Goal: Transaction & Acquisition: Book appointment/travel/reservation

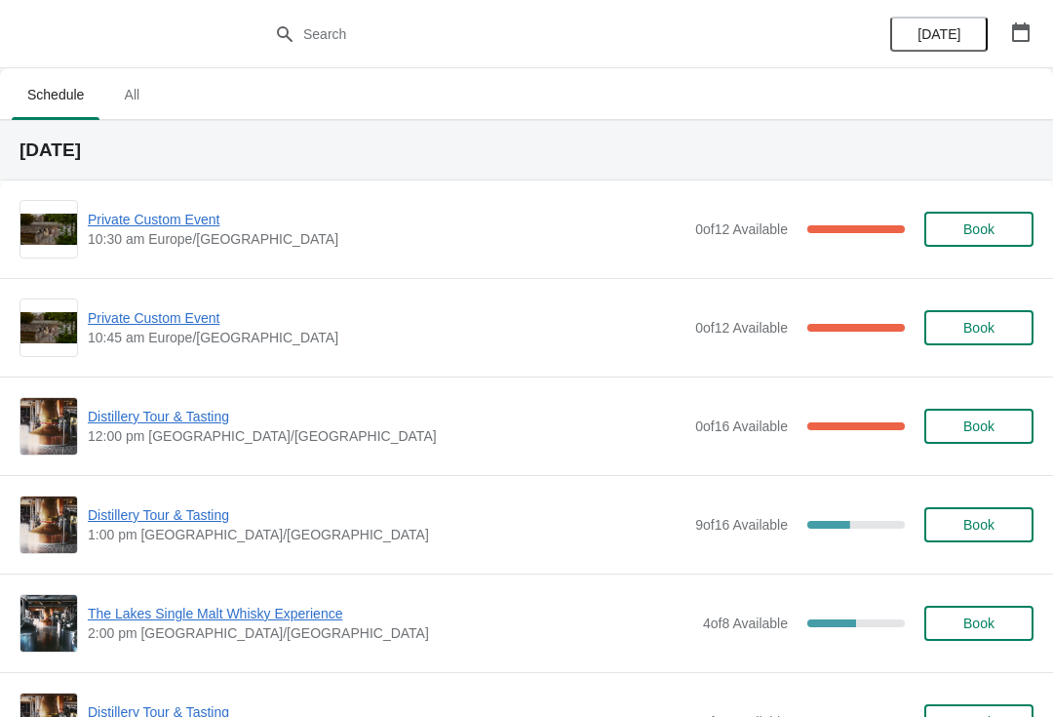
click at [1024, 44] on button "button" at bounding box center [1020, 32] width 35 height 35
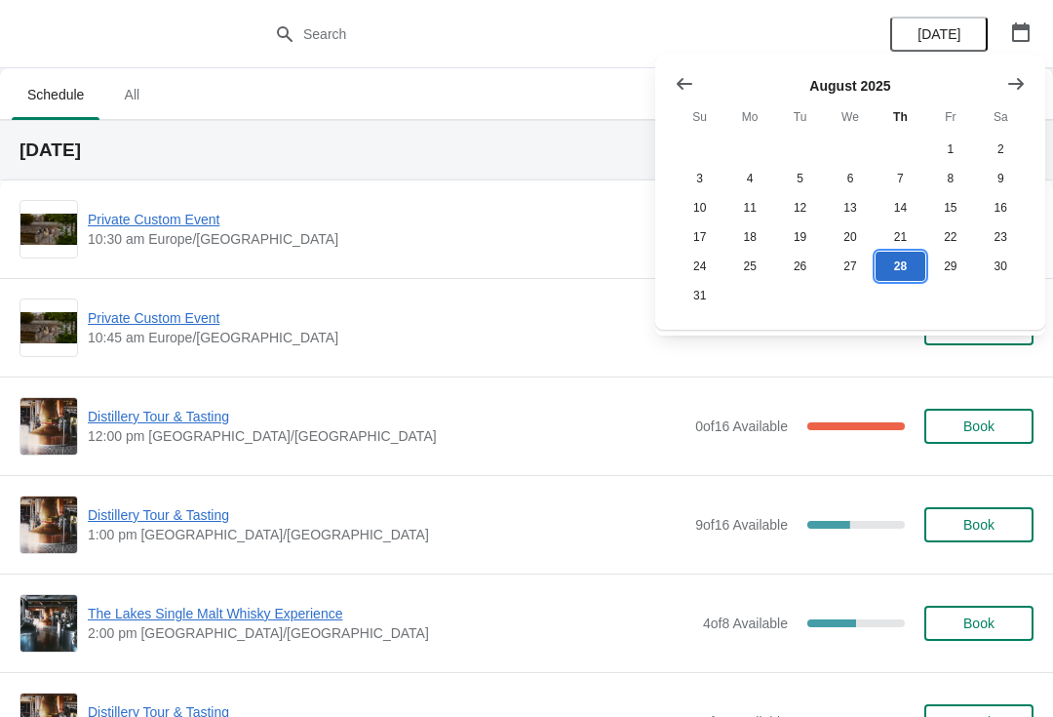
click at [912, 277] on button "28" at bounding box center [900, 266] width 50 height 29
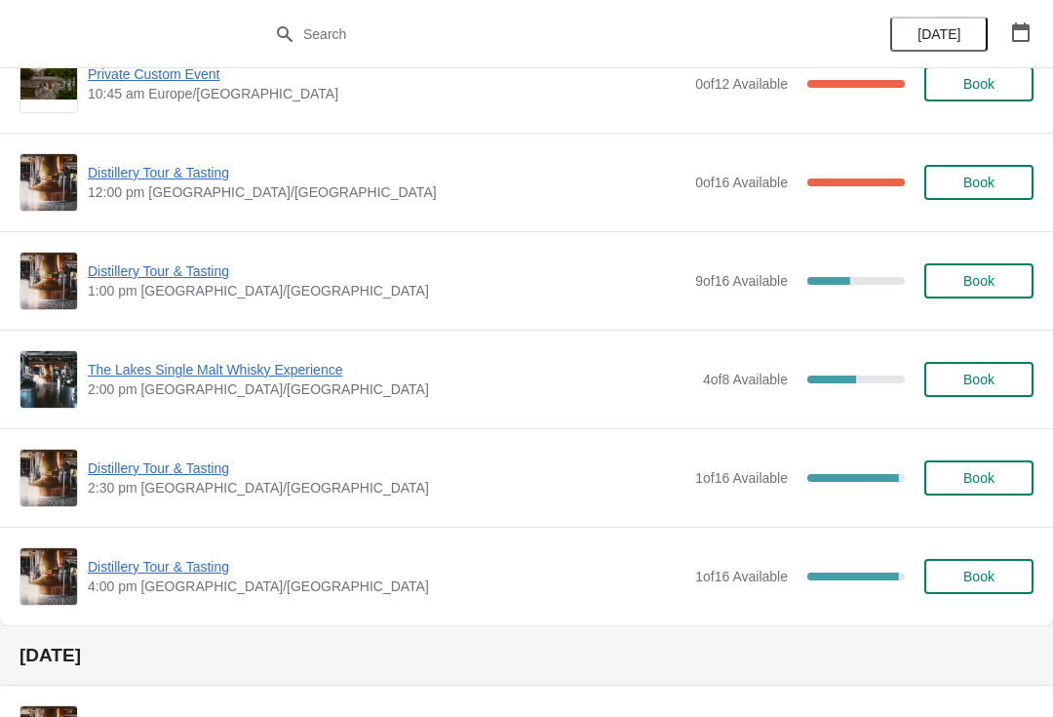
scroll to position [243, 0]
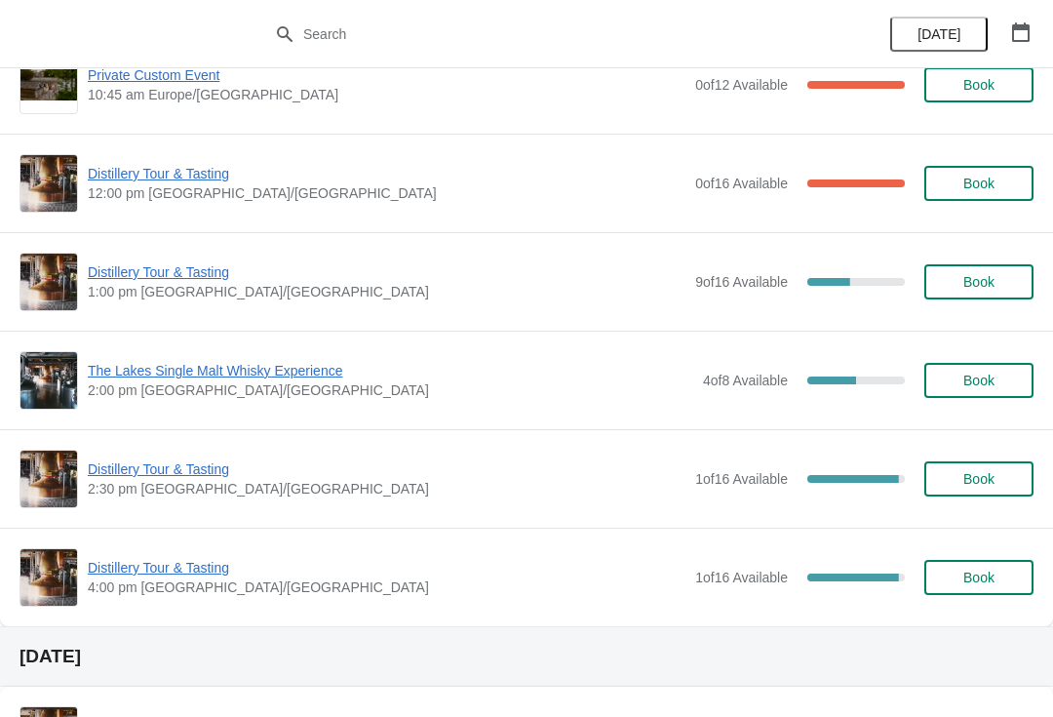
click at [184, 473] on span "Distillery Tour & Tasting" at bounding box center [387, 468] width 598 height 19
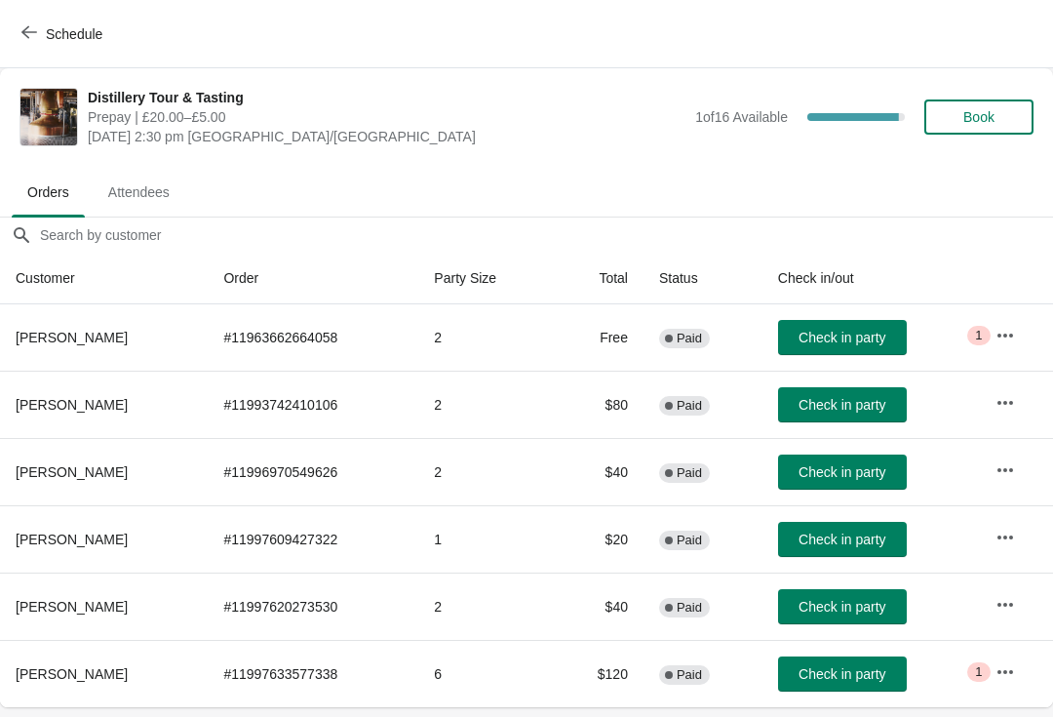
click at [1012, 117] on span "Book" at bounding box center [979, 117] width 74 height 16
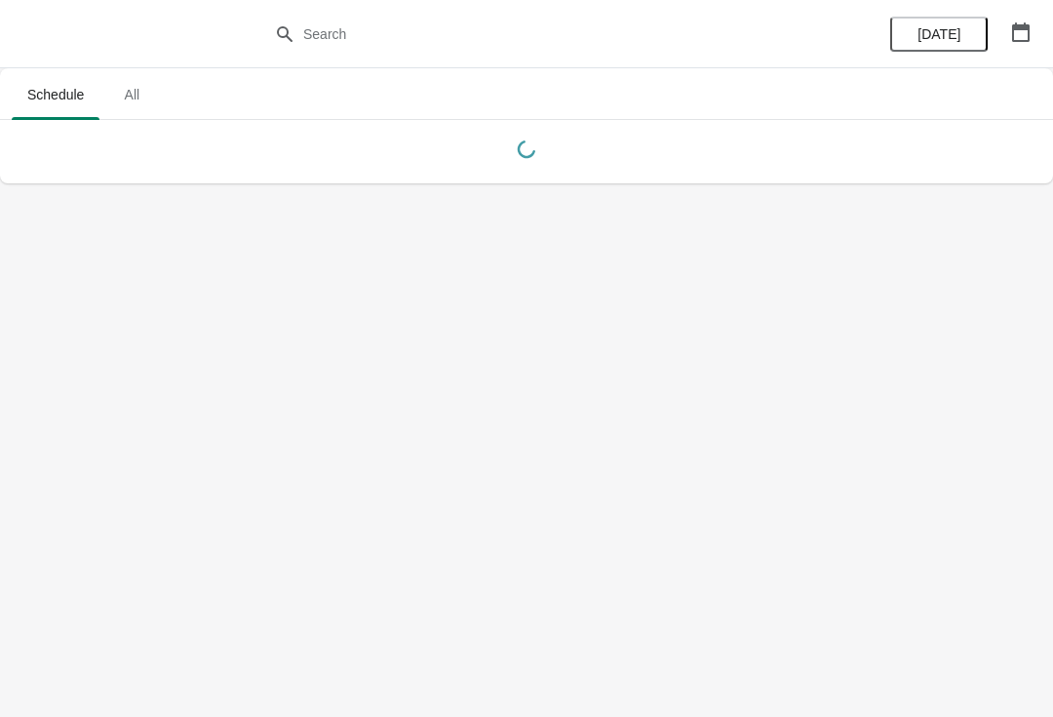
click at [1031, 32] on button "button" at bounding box center [1020, 32] width 35 height 35
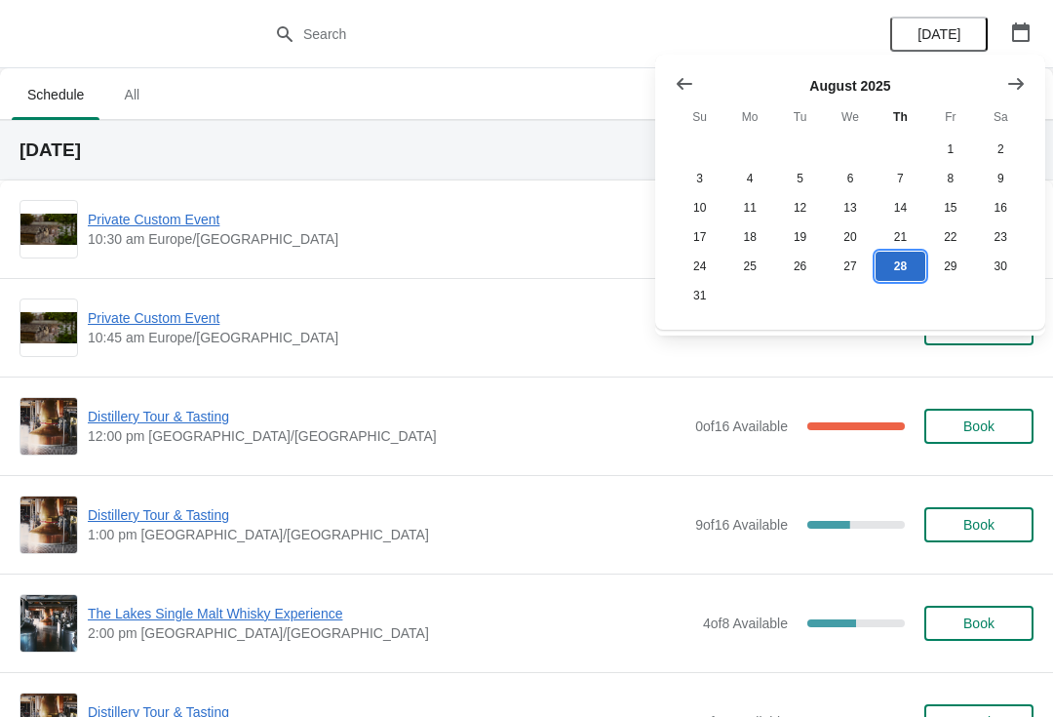
click at [907, 273] on button "28" at bounding box center [900, 266] width 50 height 29
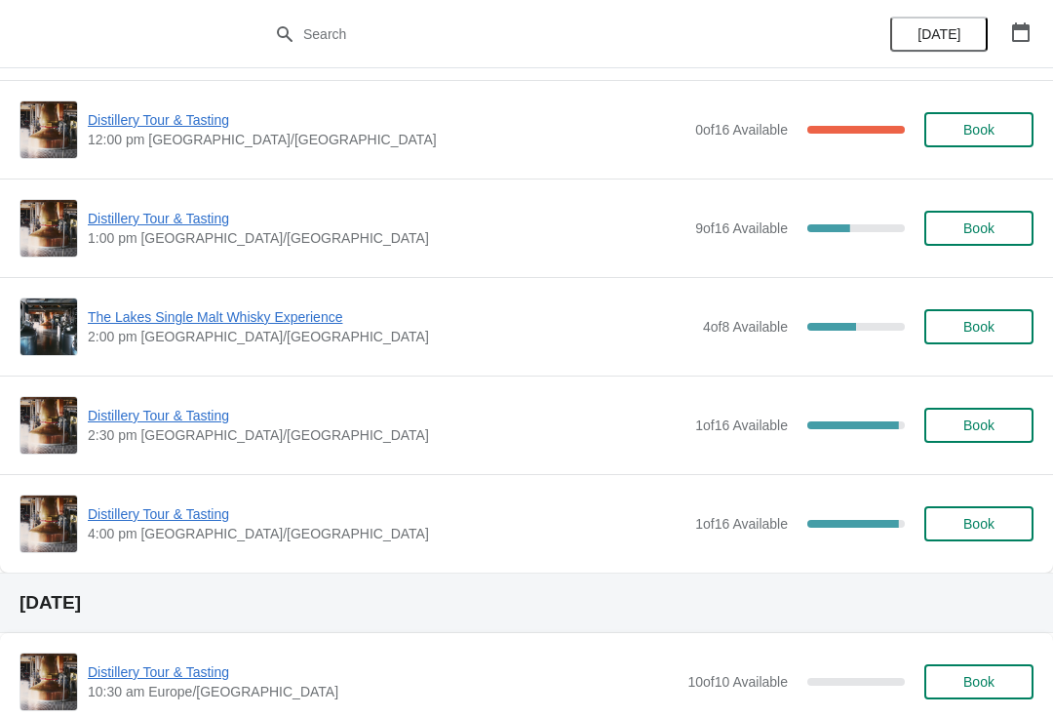
scroll to position [300, 0]
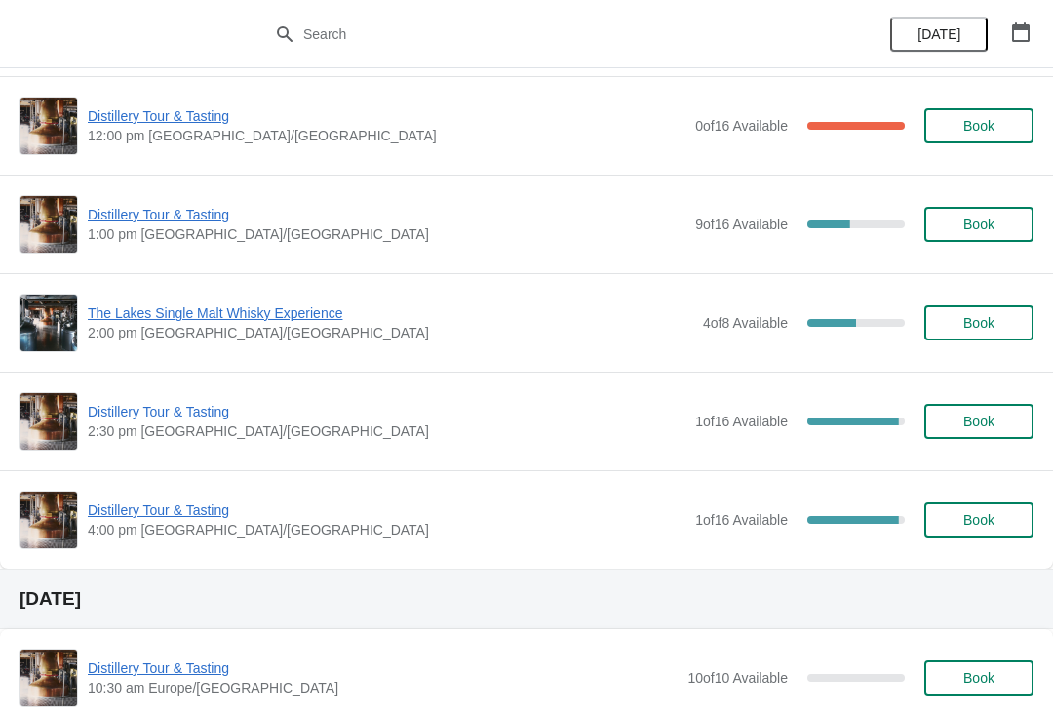
click at [198, 419] on span "Distillery Tour & Tasting" at bounding box center [387, 411] width 598 height 19
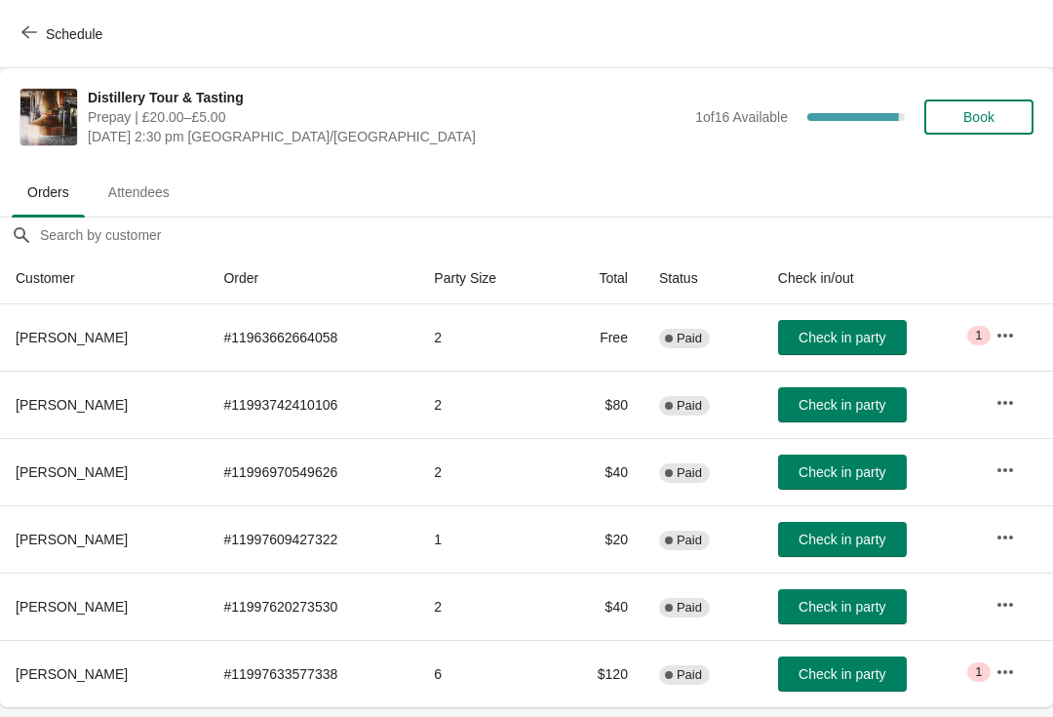
click at [37, 44] on button "Schedule" at bounding box center [64, 34] width 108 height 35
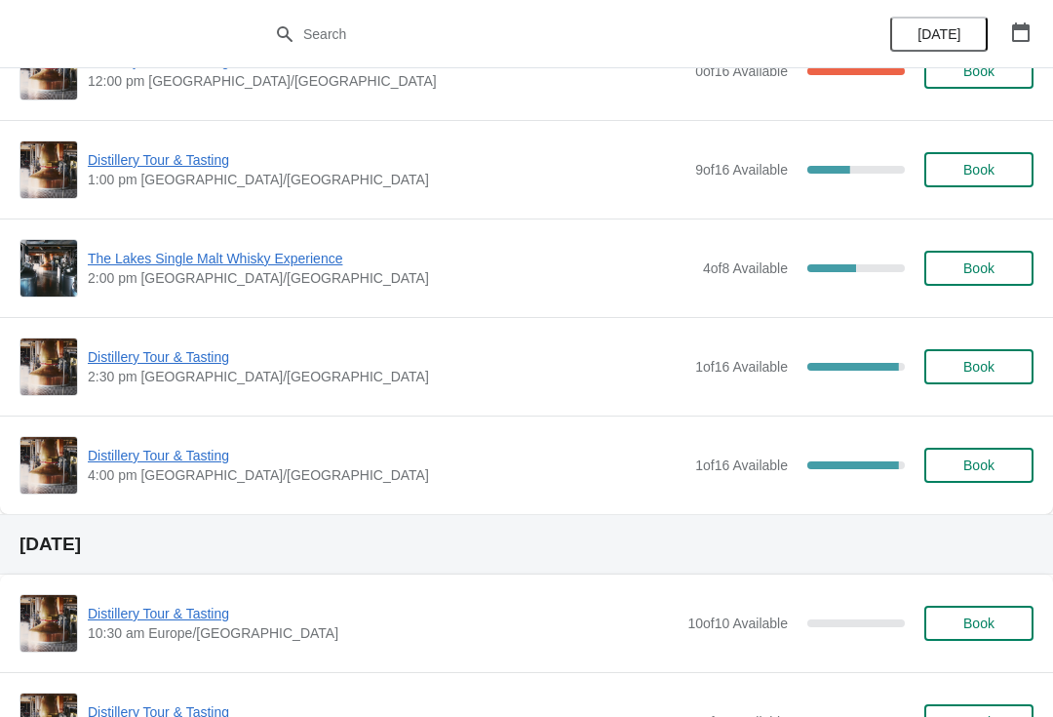
scroll to position [357, 0]
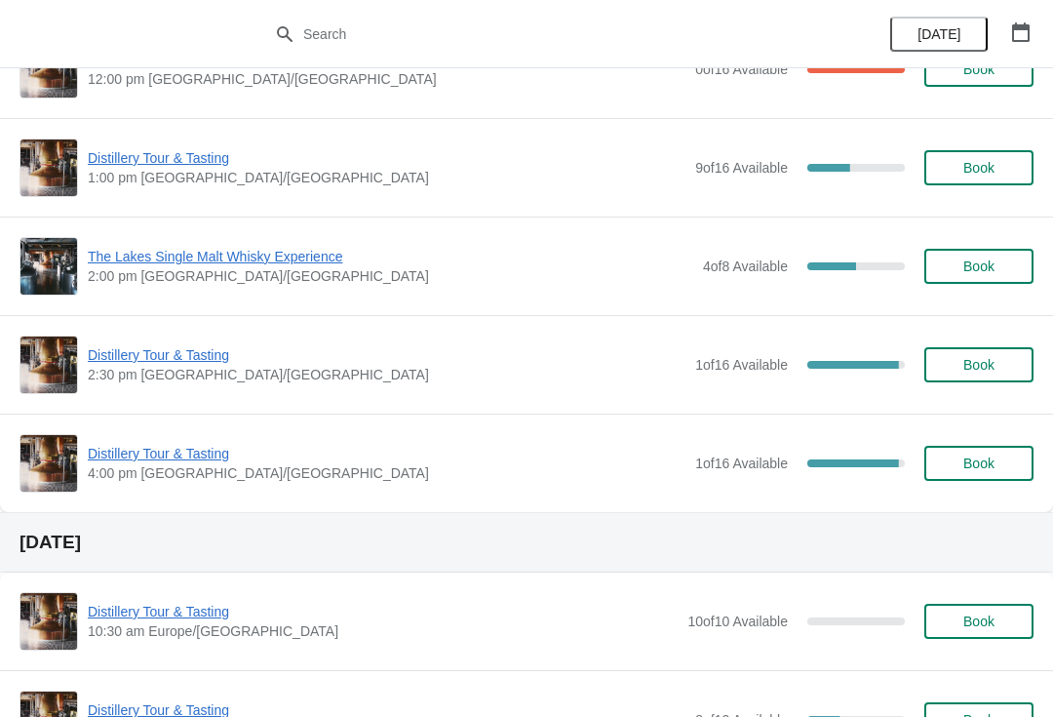
click at [174, 460] on span "Distillery Tour & Tasting" at bounding box center [387, 453] width 598 height 19
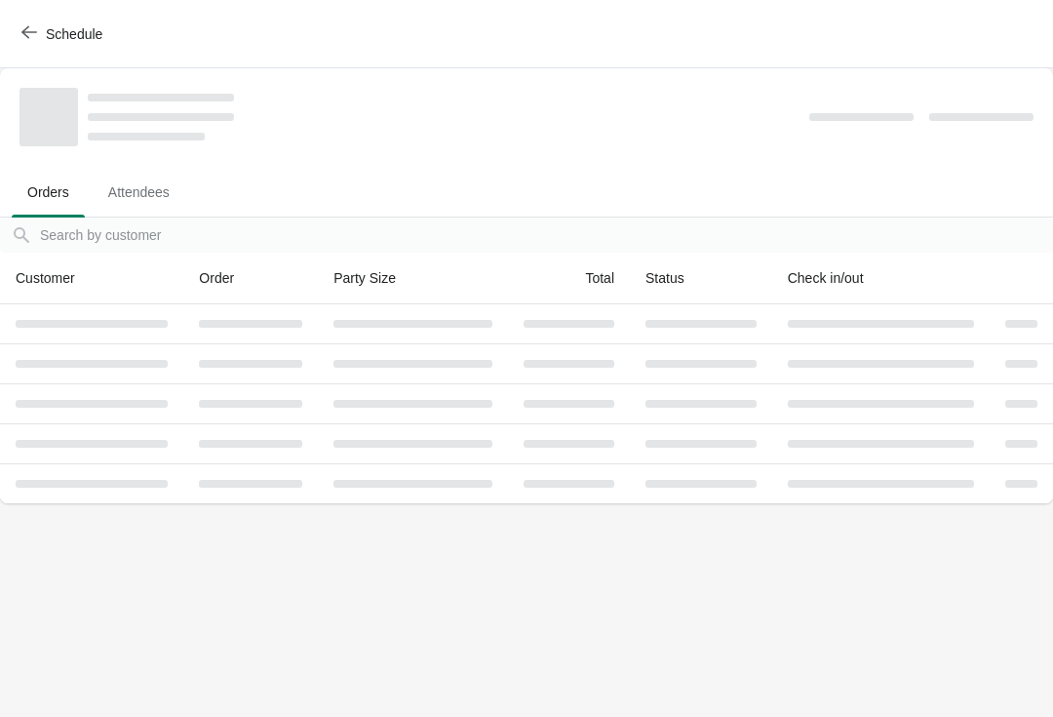
scroll to position [0, 0]
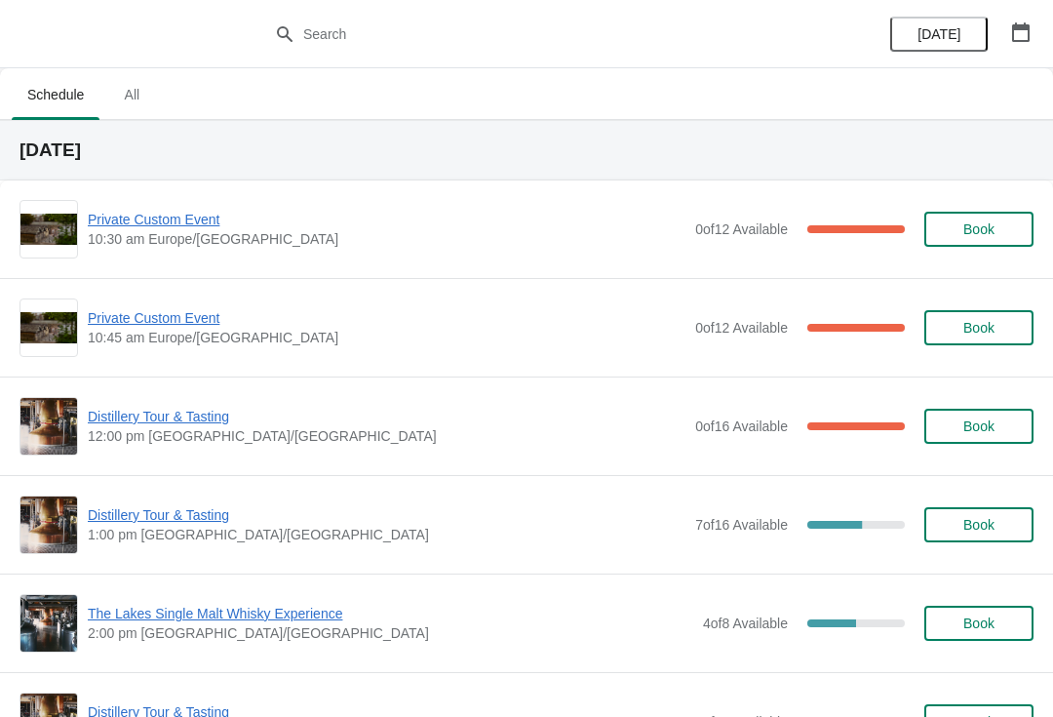
click at [1036, 35] on button "button" at bounding box center [1020, 32] width 35 height 35
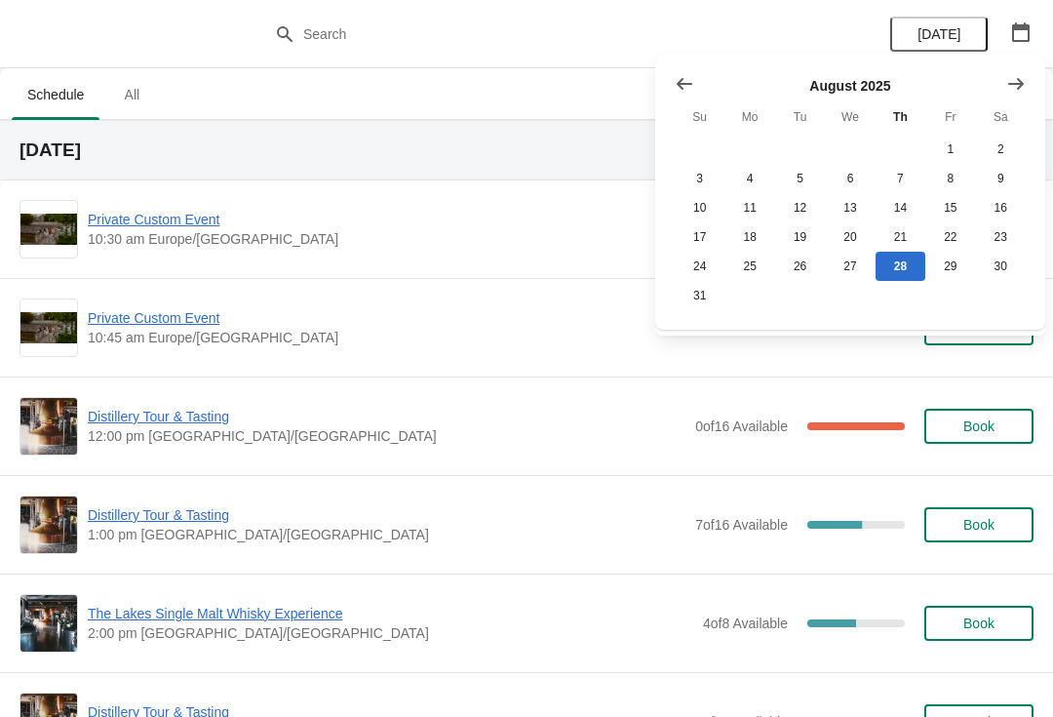
click at [680, 95] on button "Show previous month, July 2025" at bounding box center [684, 83] width 35 height 35
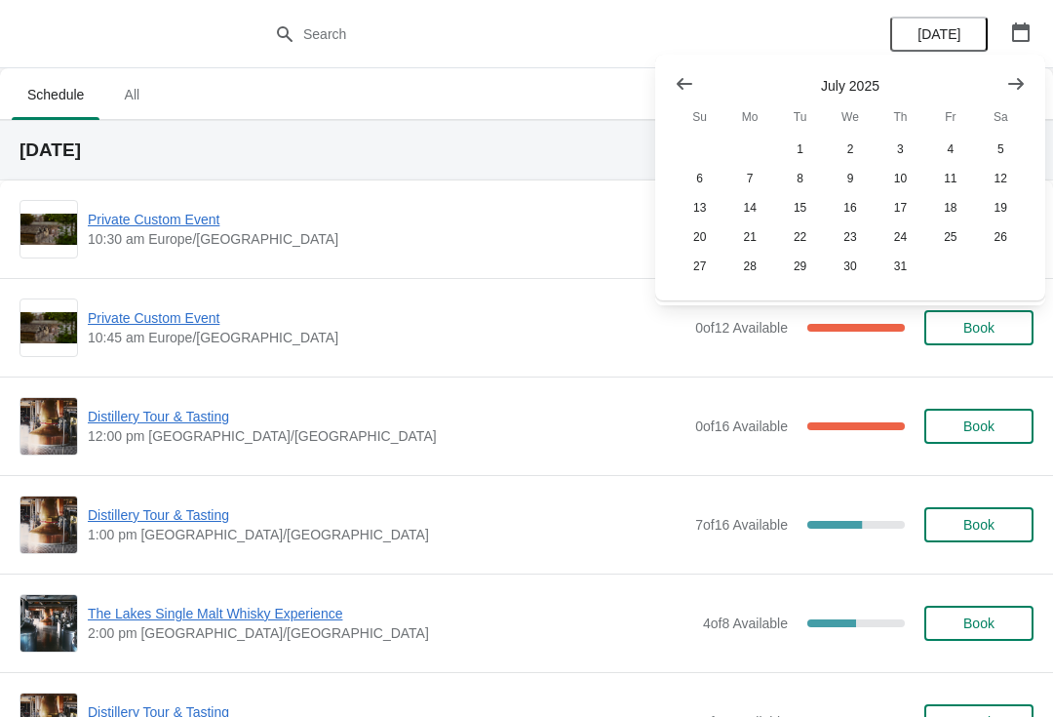
click at [1005, 95] on button "Show next month, August 2025" at bounding box center [1015, 83] width 35 height 35
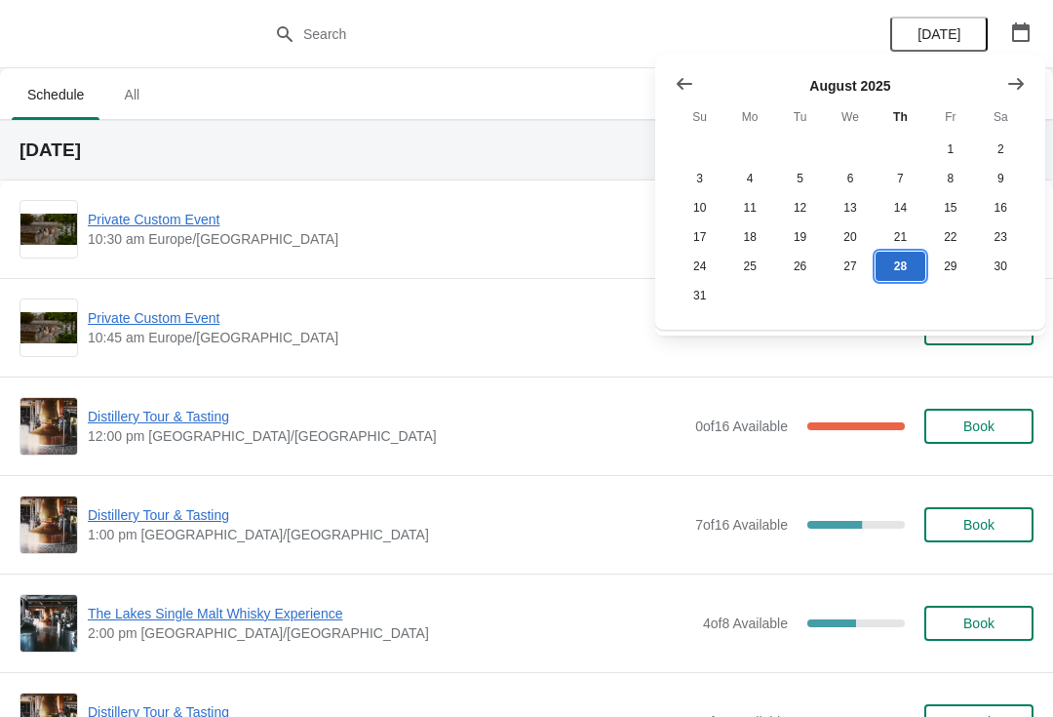
click at [897, 263] on button "28" at bounding box center [900, 266] width 50 height 29
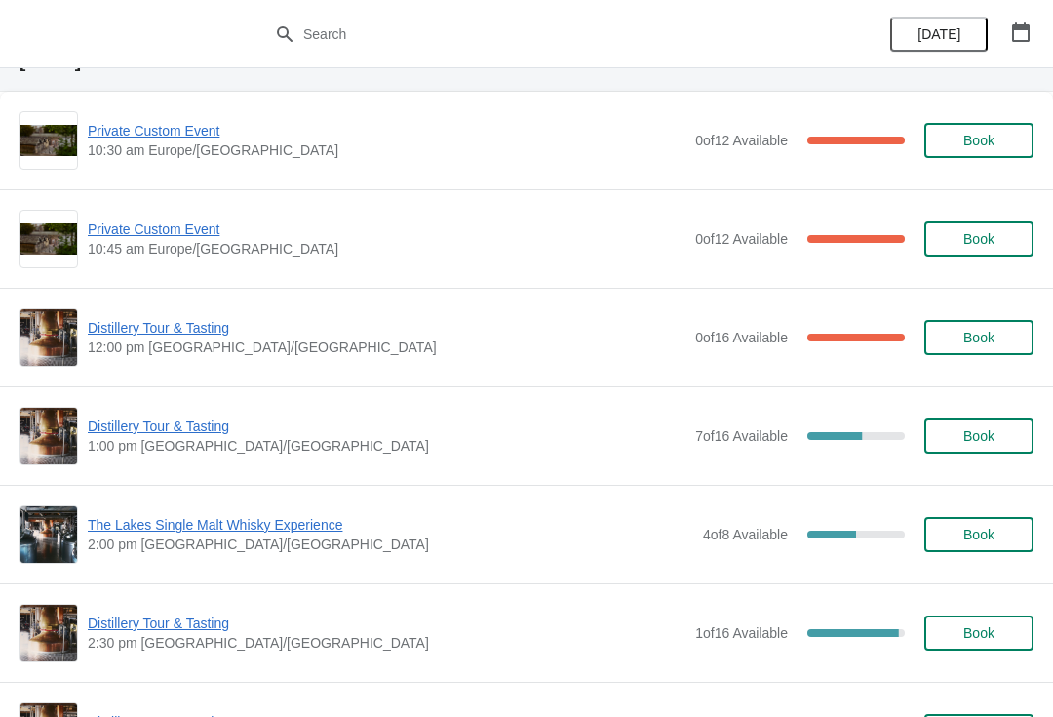
scroll to position [88, 0]
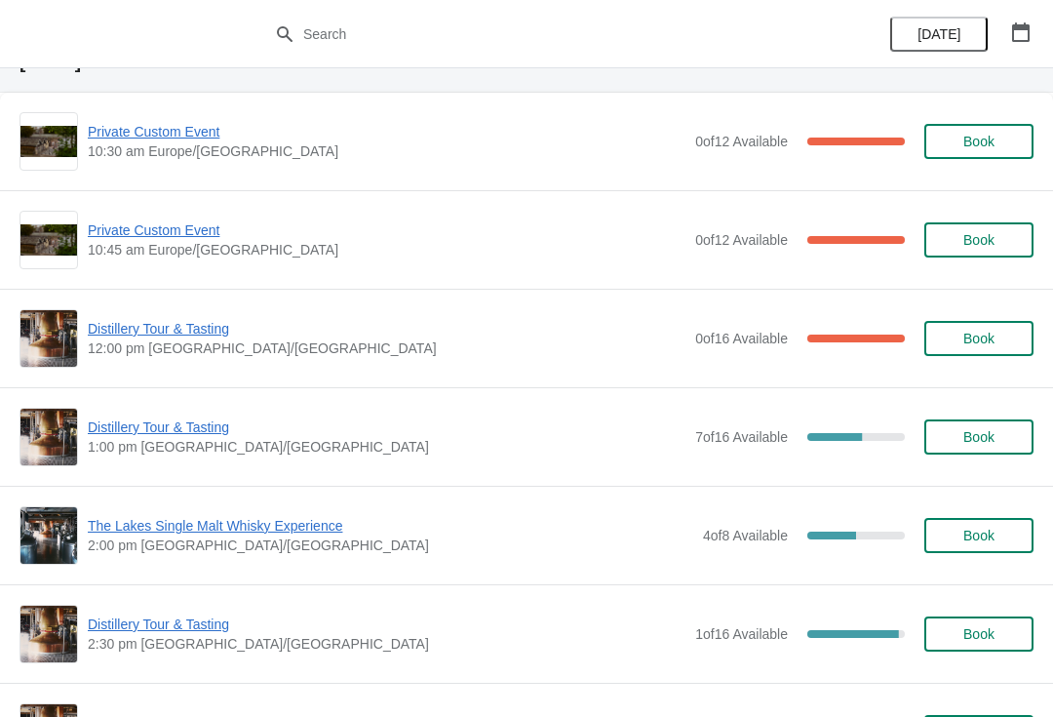
click at [210, 435] on span "Distillery Tour & Tasting" at bounding box center [387, 426] width 598 height 19
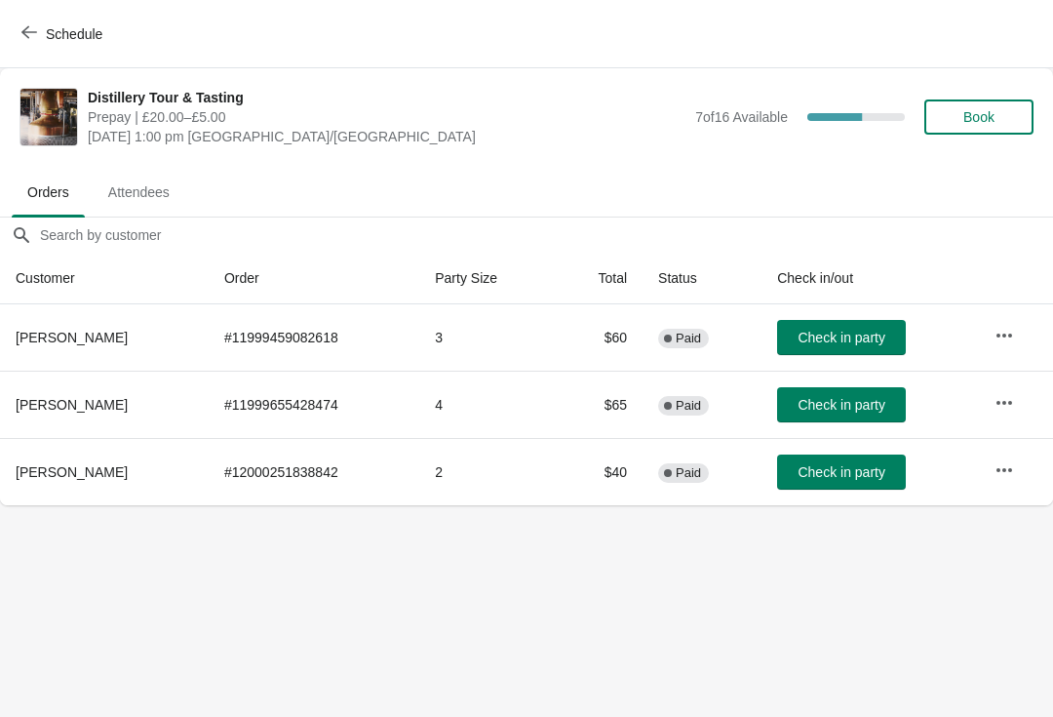
click at [990, 124] on span "Book" at bounding box center [978, 117] width 31 height 16
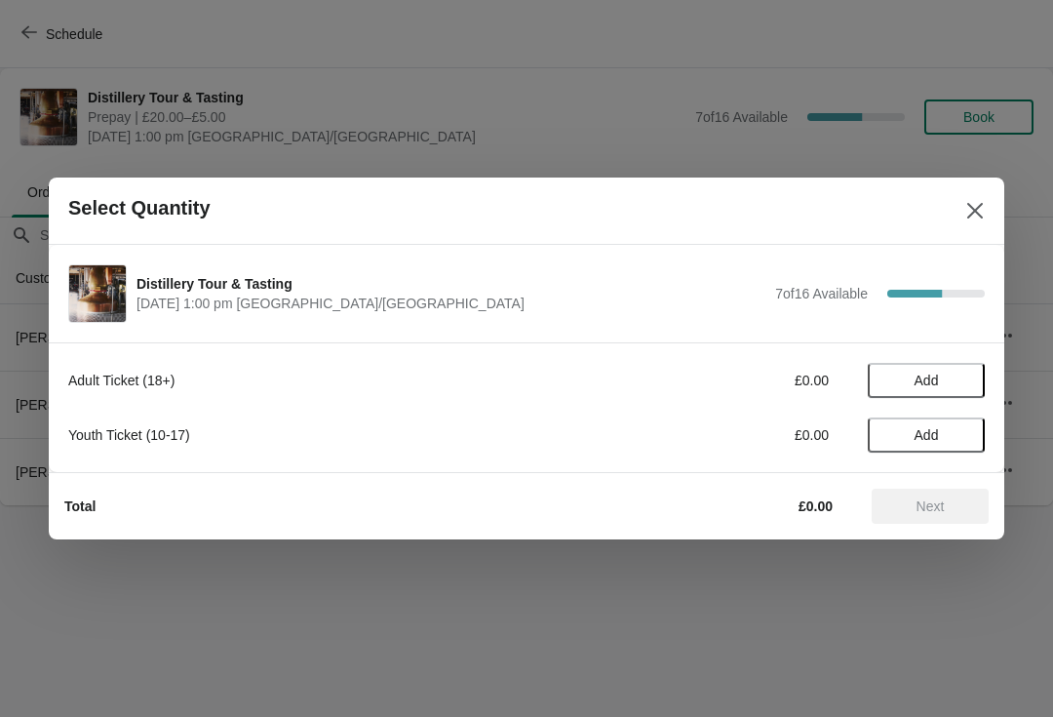
click at [947, 369] on button "Add" at bounding box center [926, 380] width 117 height 35
click at [968, 378] on icon at bounding box center [960, 380] width 20 height 20
click at [919, 513] on span "Next" at bounding box center [930, 506] width 28 height 16
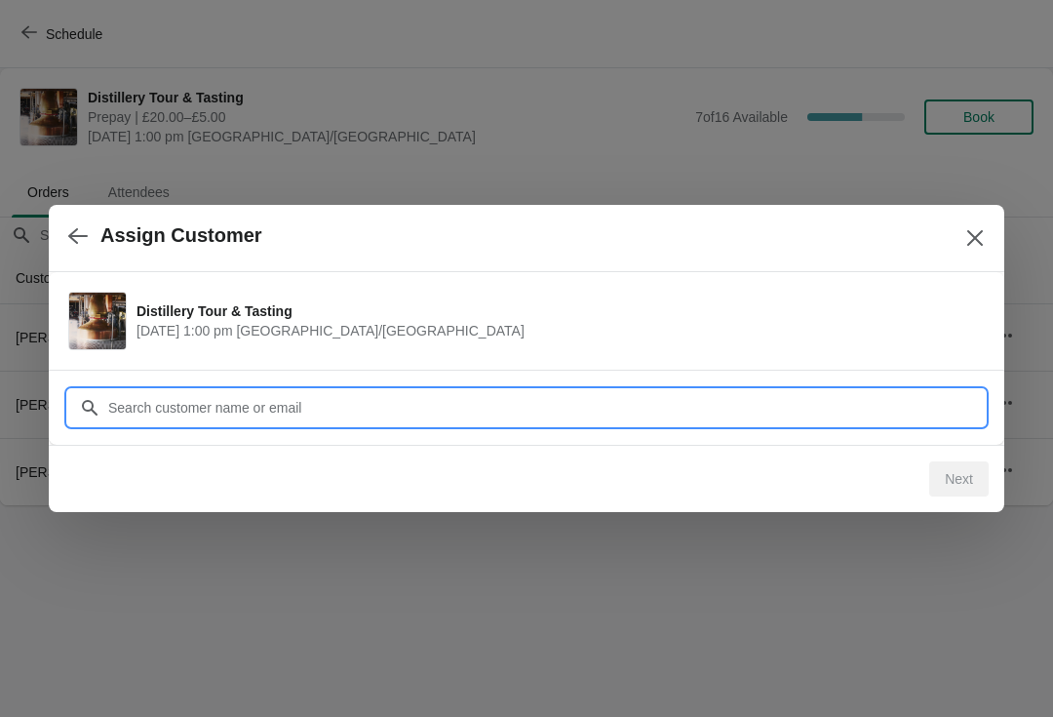
click at [354, 505] on div "Assign Customer Distillery Tour & Tasting August 28 | 1:00 pm Europe/London Cus…" at bounding box center [526, 505] width 1053 height 0
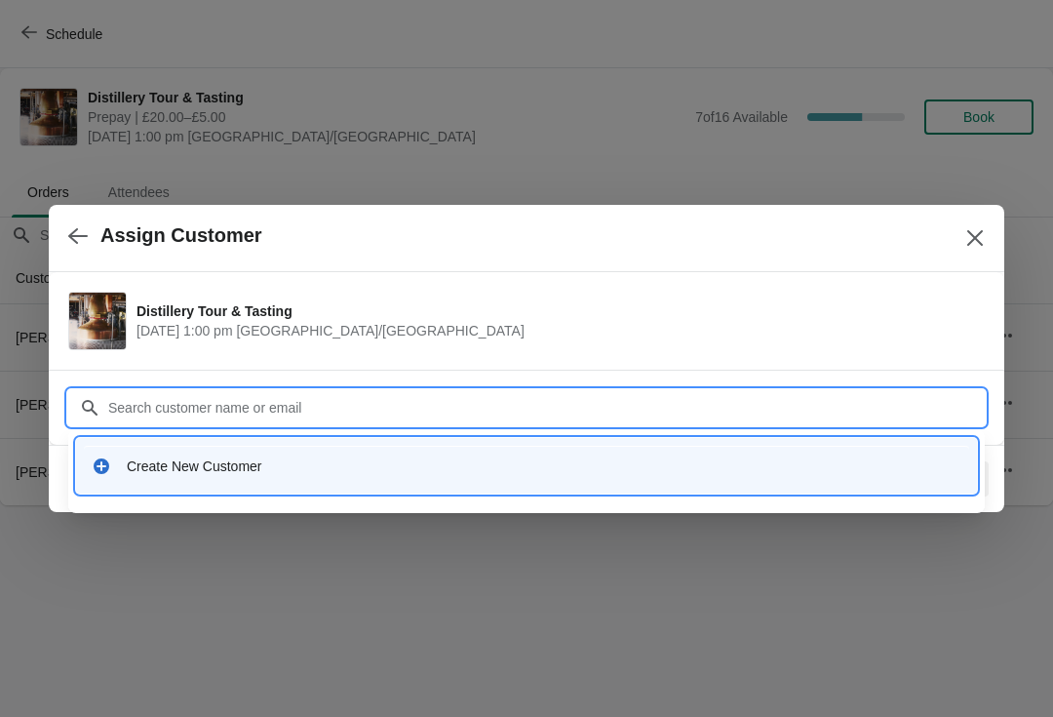
click at [253, 471] on div "Create New Customer" at bounding box center [544, 465] width 835 height 19
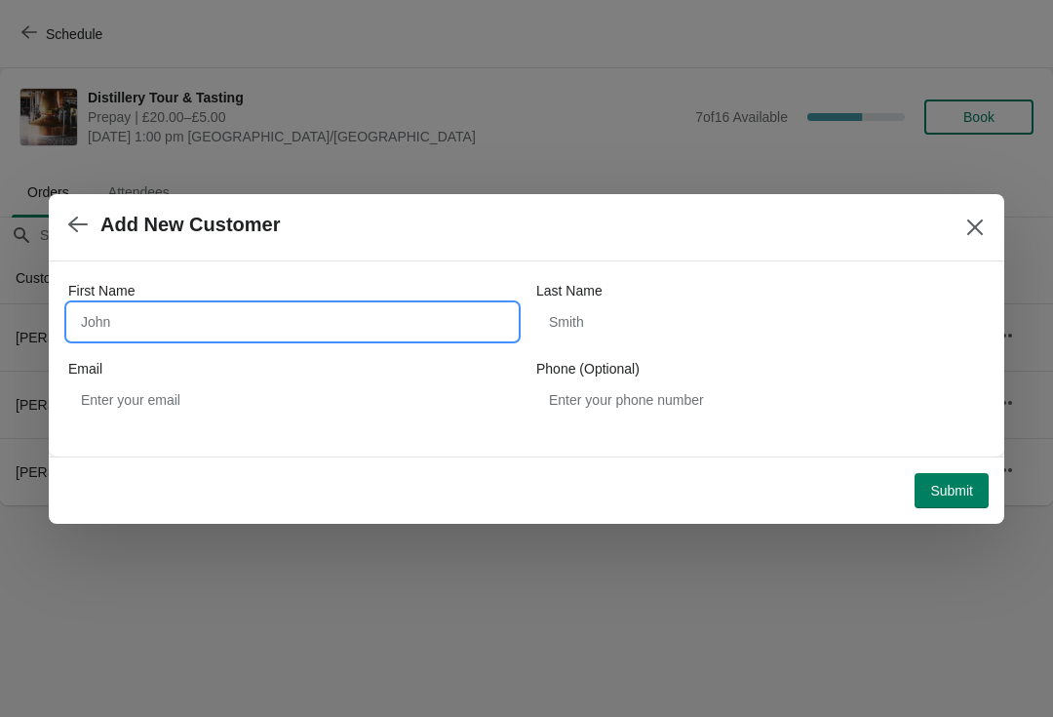
click at [189, 313] on input "First Name" at bounding box center [292, 321] width 448 height 35
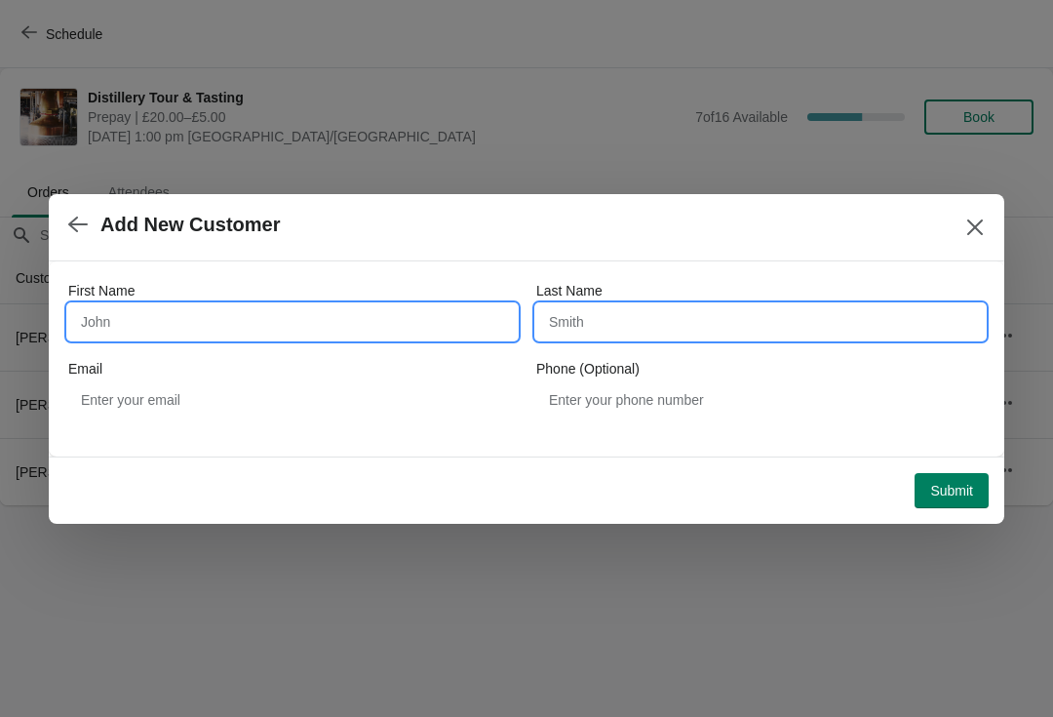
click at [696, 310] on input "Last Name" at bounding box center [760, 321] width 448 height 35
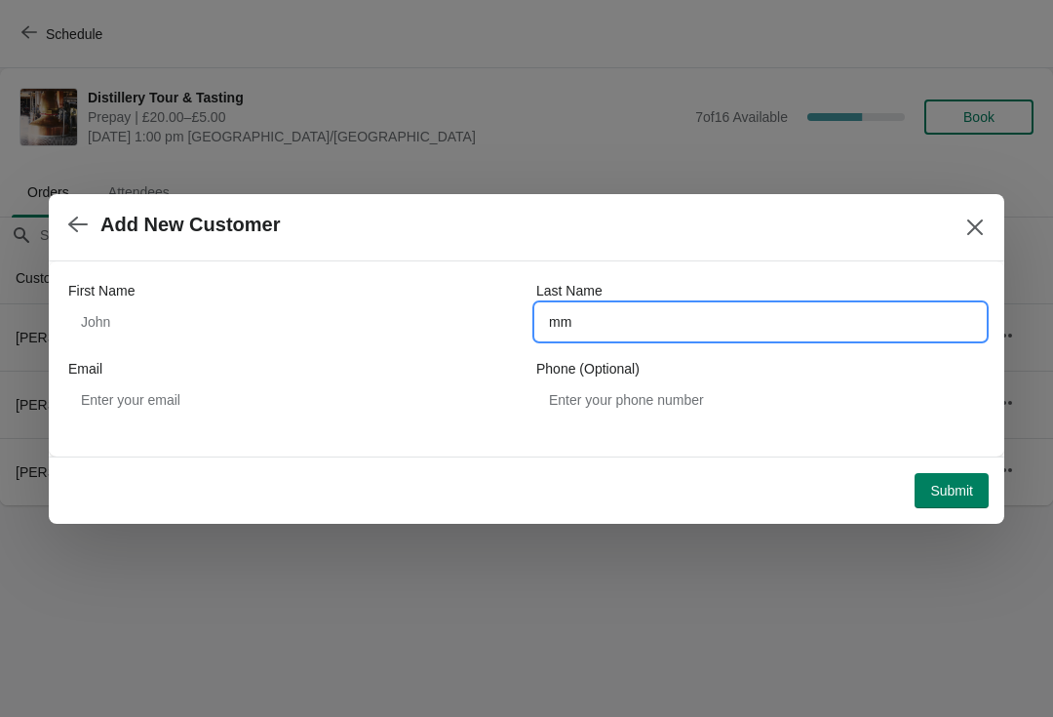
type input "m"
type input "Hammond"
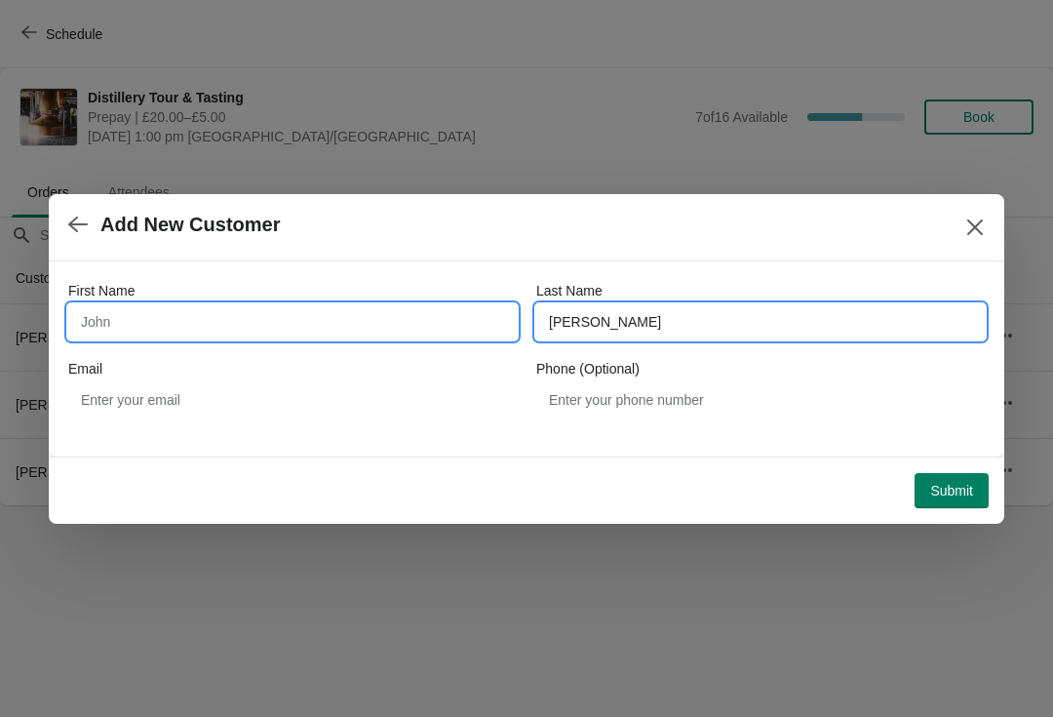
click at [265, 336] on input "First Name" at bounding box center [292, 321] width 448 height 35
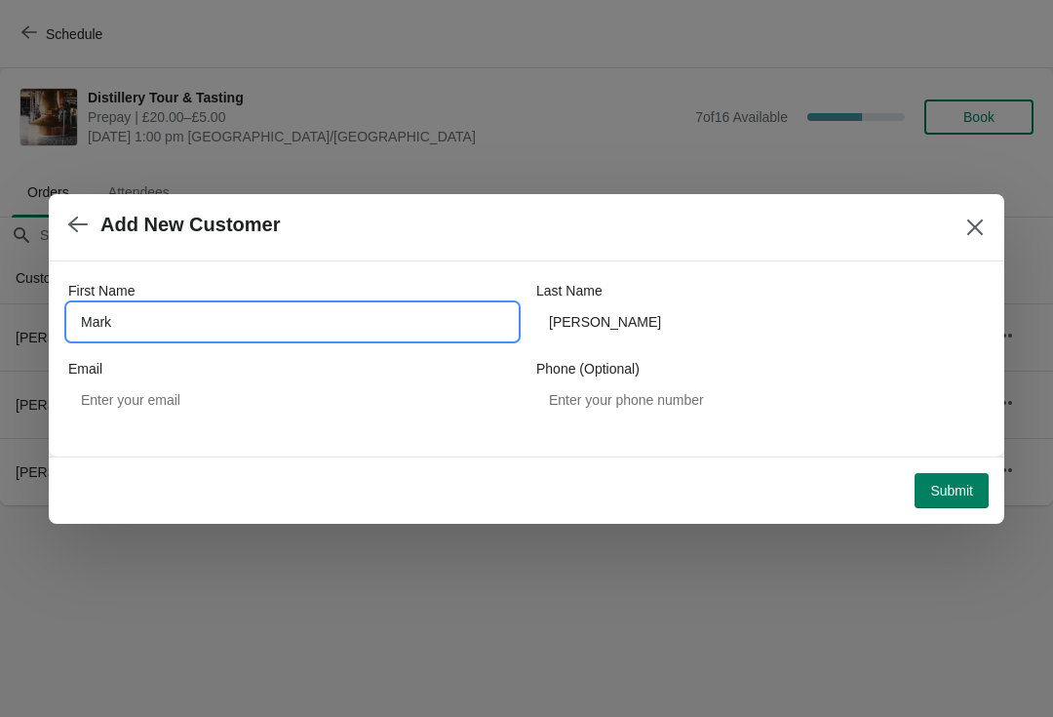
type input "Mark"
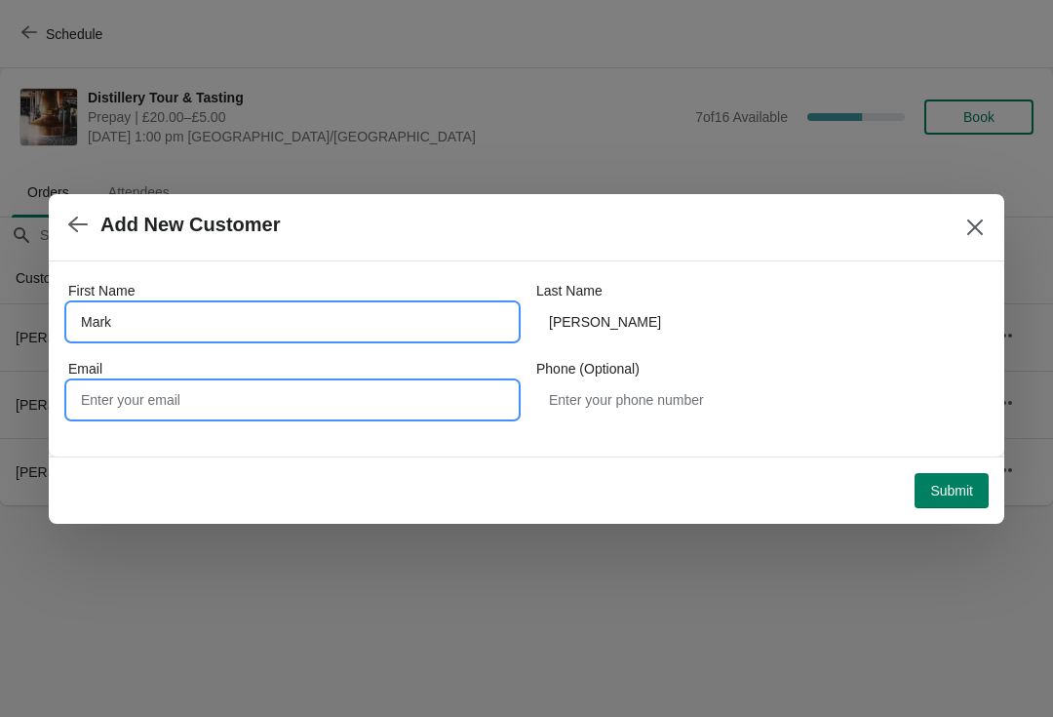
click at [199, 403] on input "Email" at bounding box center [292, 399] width 448 height 35
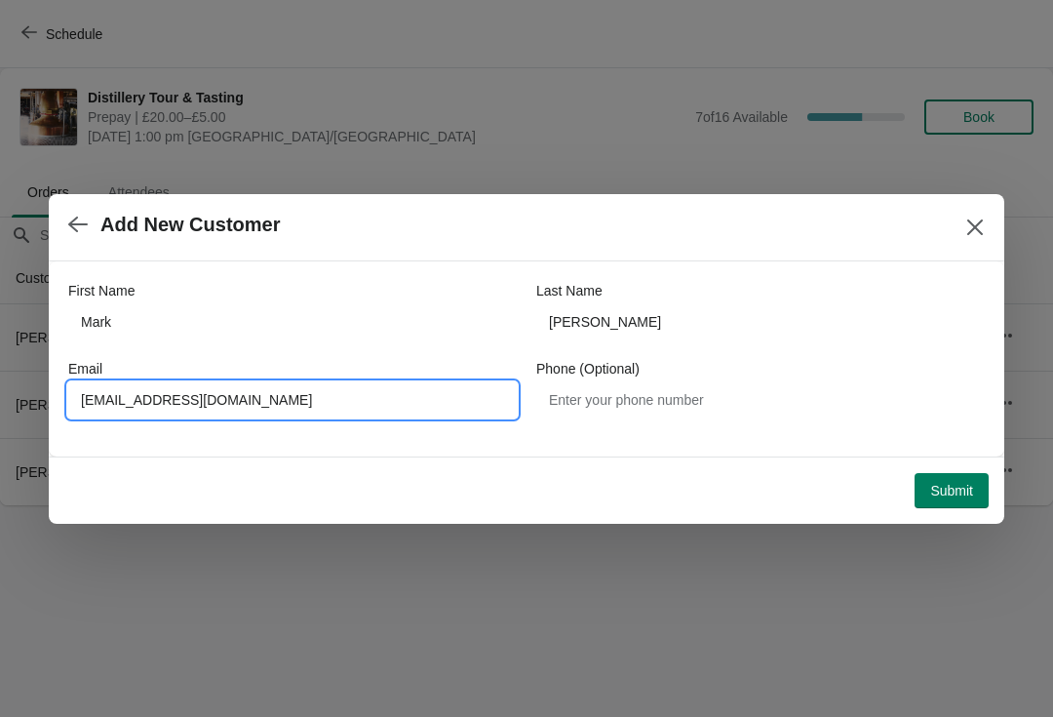
type input "Mg_hammond@yahoo.co.uk"
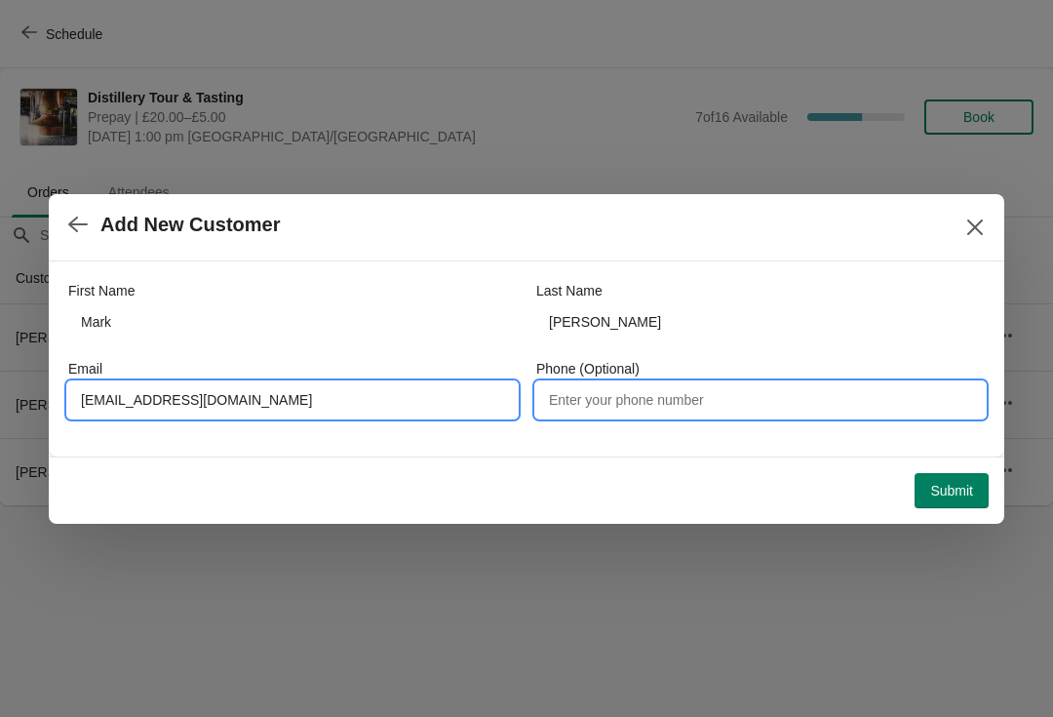
click at [655, 397] on input "Phone (Optional)" at bounding box center [760, 399] width 448 height 35
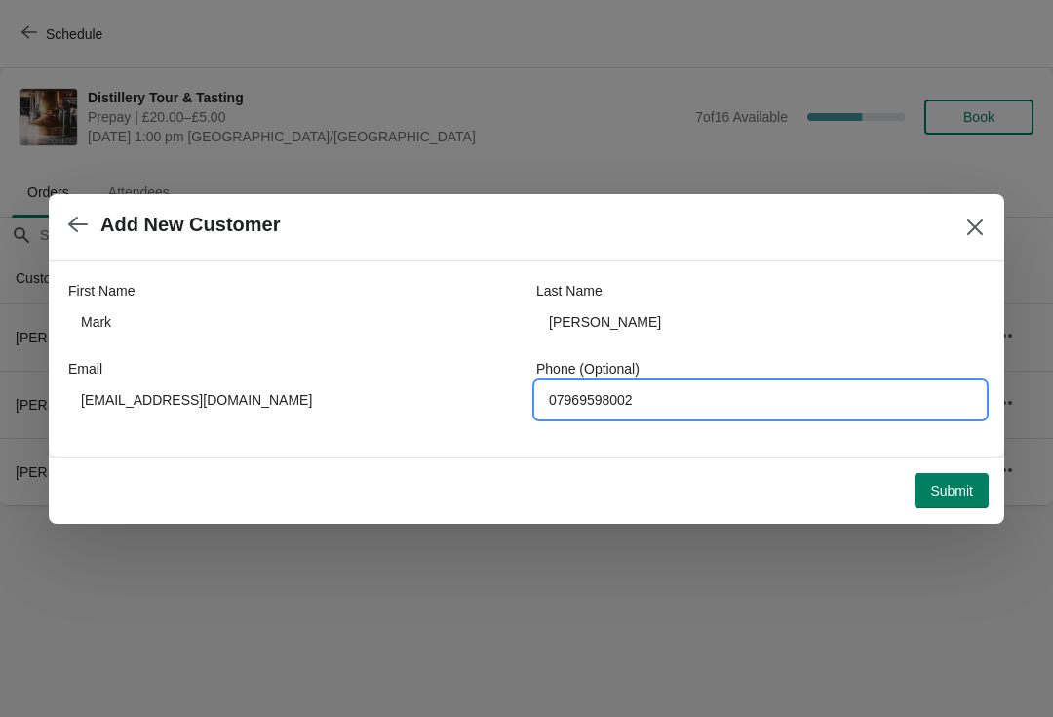
type input "07969598002"
click at [965, 500] on button "Submit" at bounding box center [951, 490] width 74 height 35
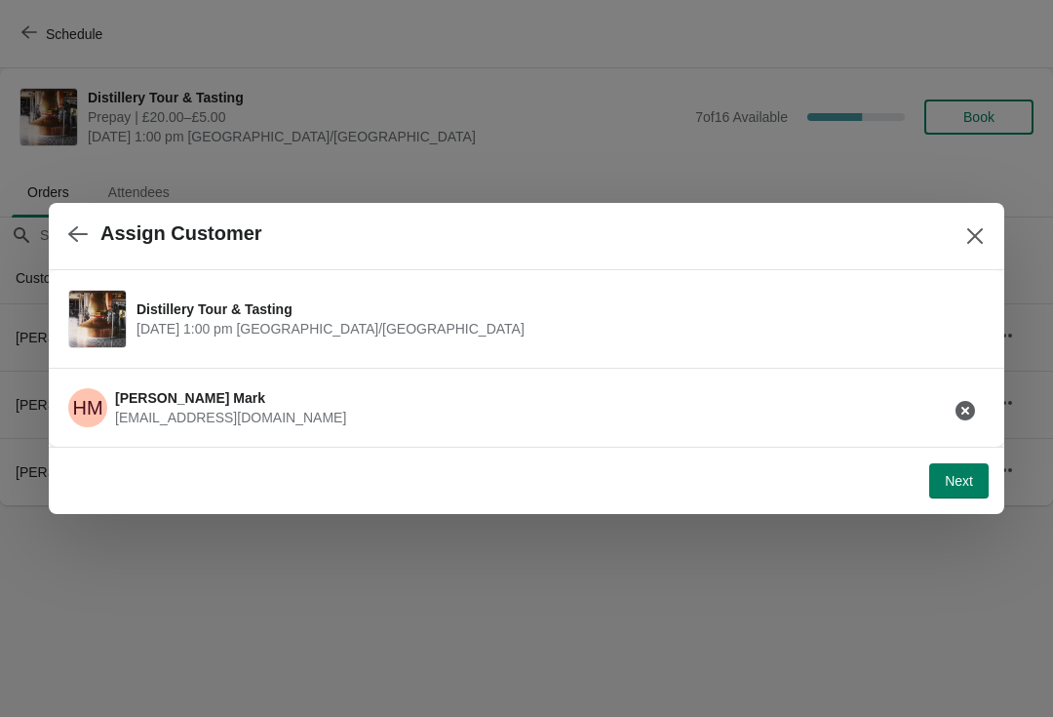
click at [968, 496] on button "Next" at bounding box center [958, 480] width 59 height 35
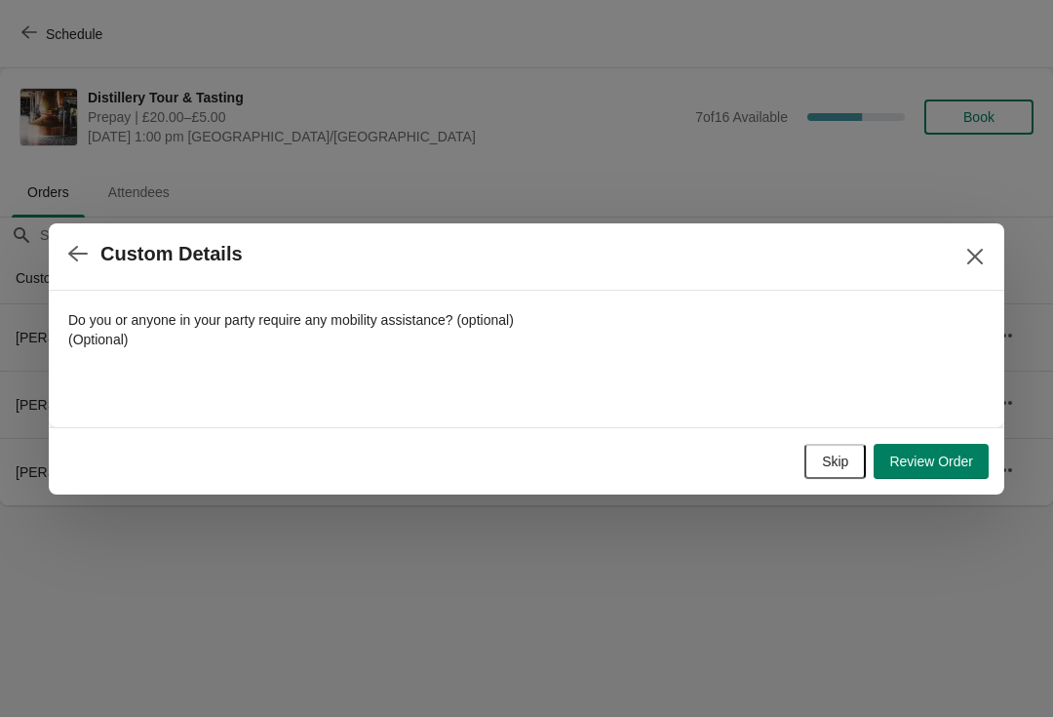
click at [975, 472] on button "Review Order" at bounding box center [931, 461] width 115 height 35
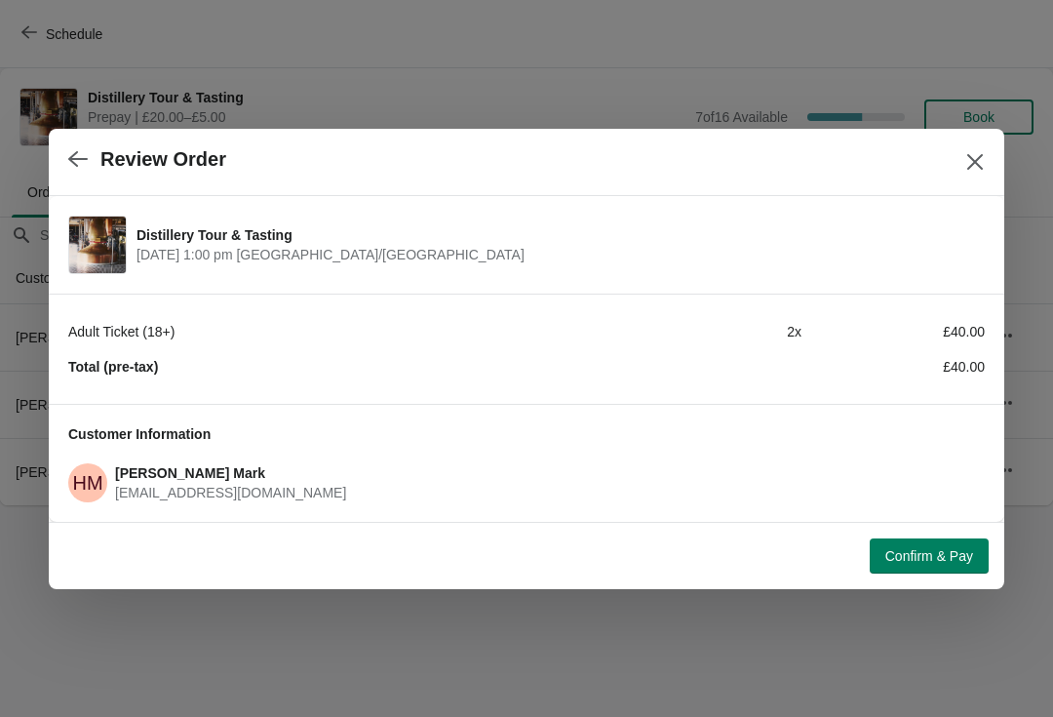
click at [941, 562] on span "Confirm & Pay" at bounding box center [929, 556] width 88 height 16
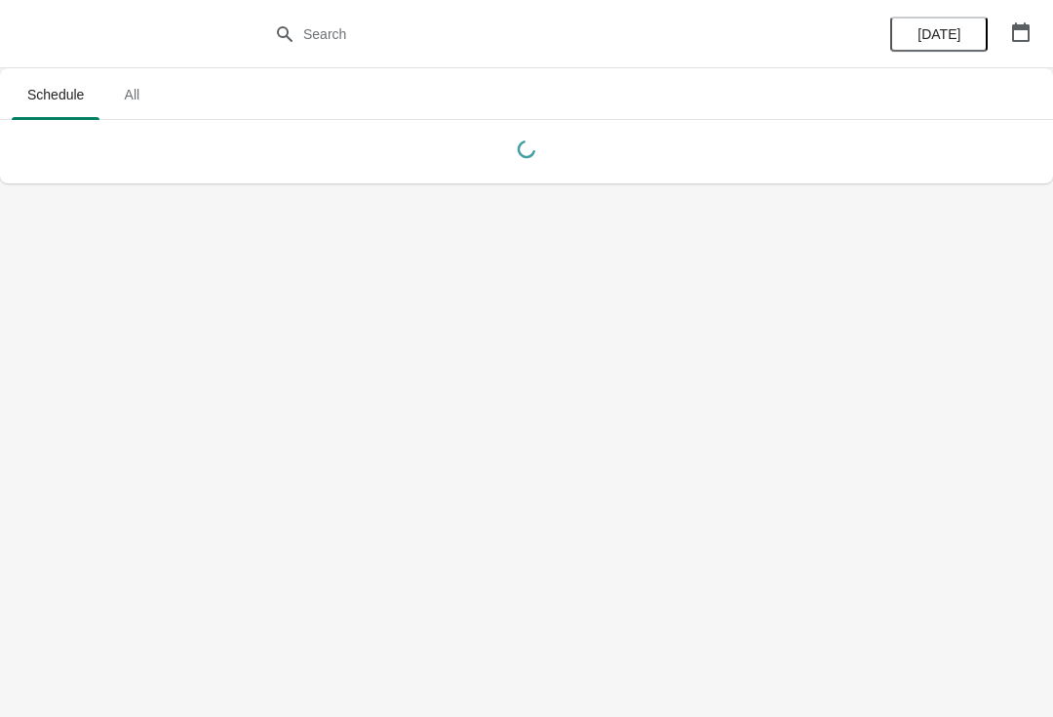
click at [1009, 34] on button "button" at bounding box center [1020, 32] width 35 height 35
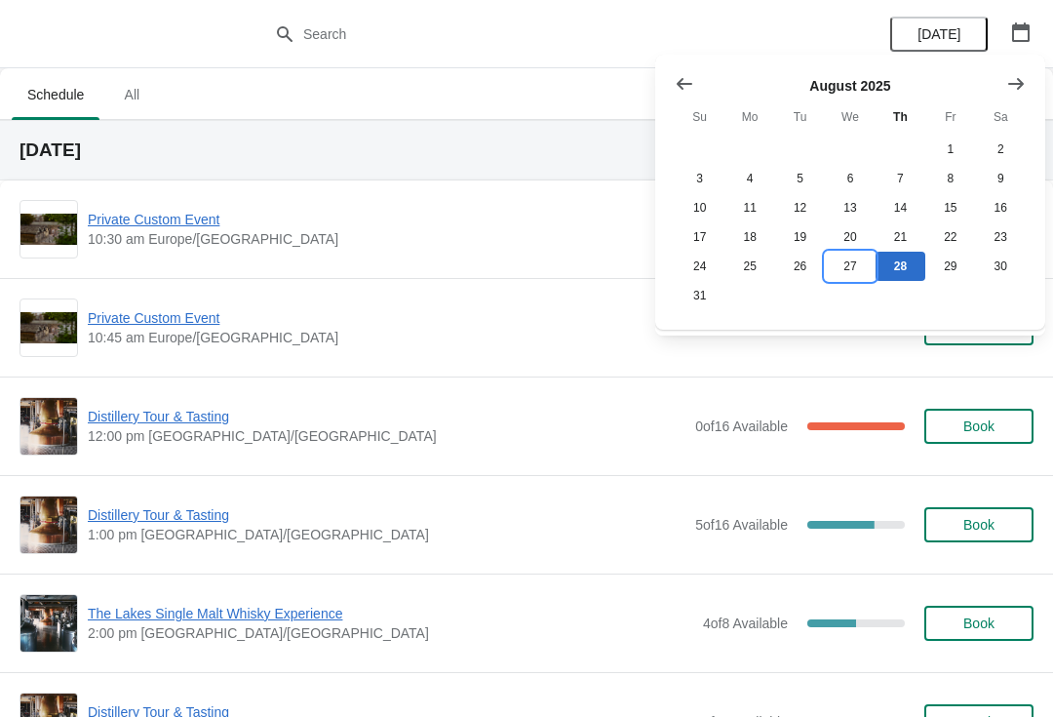
click at [845, 273] on button "27" at bounding box center [850, 266] width 50 height 29
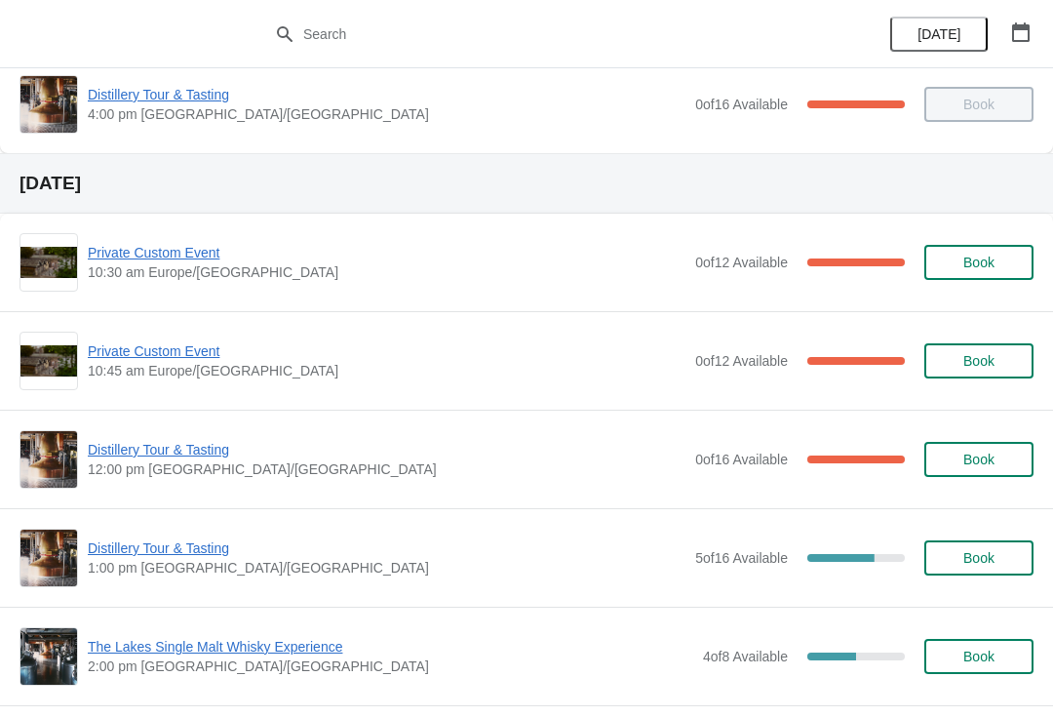
scroll to position [812, 0]
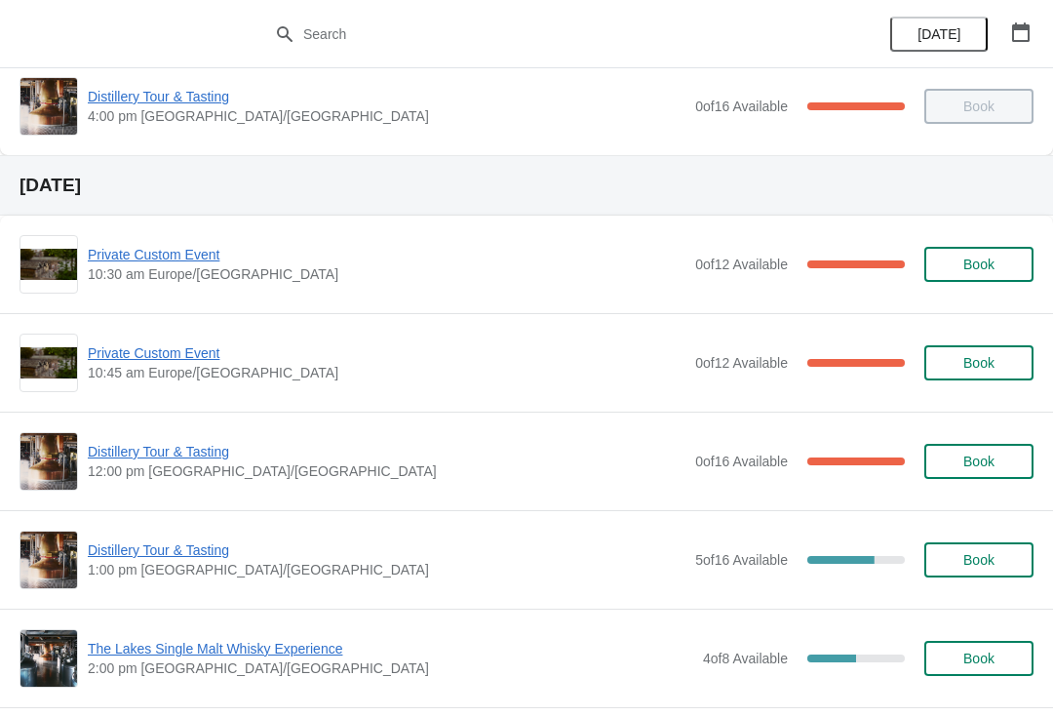
click at [170, 262] on span "Private Custom Event" at bounding box center [387, 254] width 598 height 19
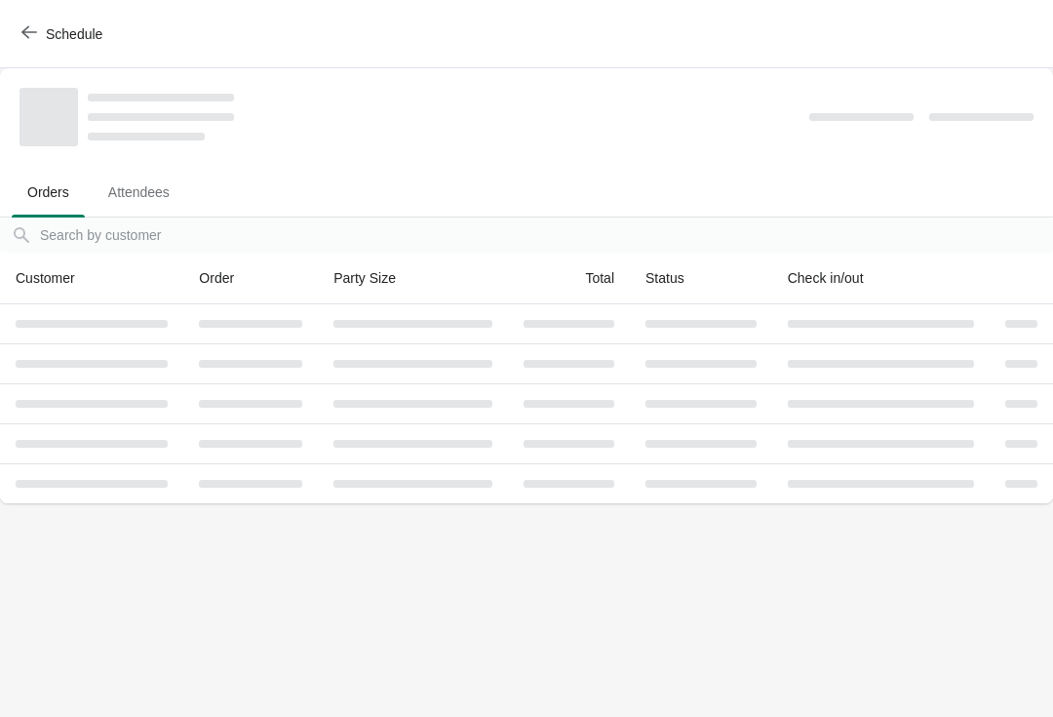
scroll to position [0, 0]
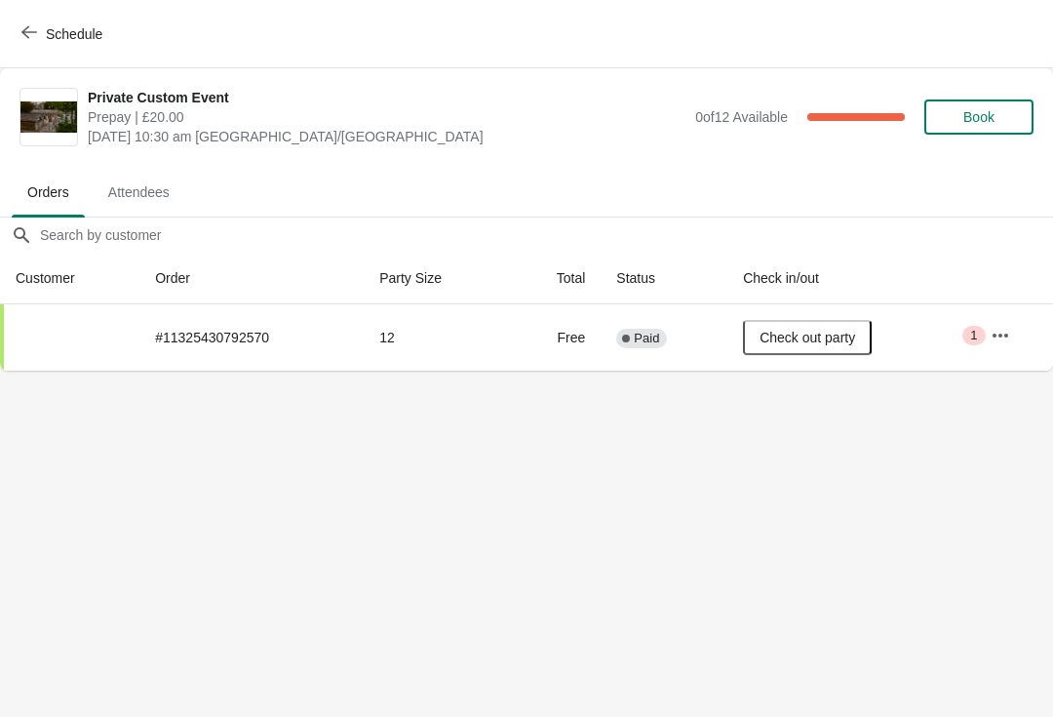
click at [989, 341] on button "button" at bounding box center [1000, 335] width 35 height 35
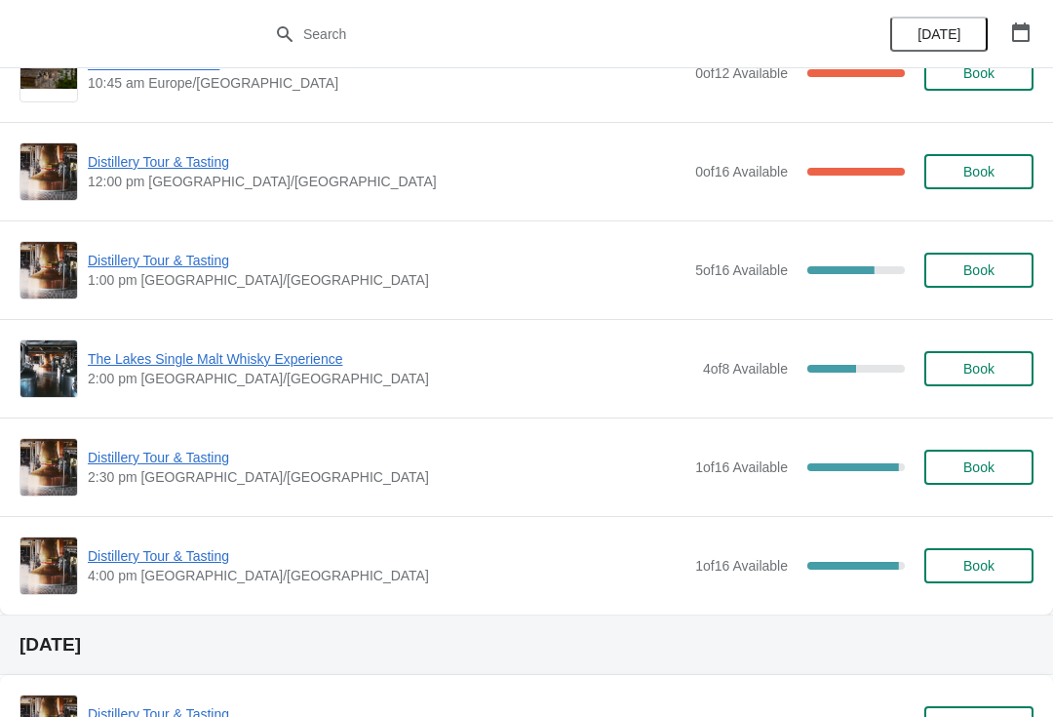
scroll to position [352, 0]
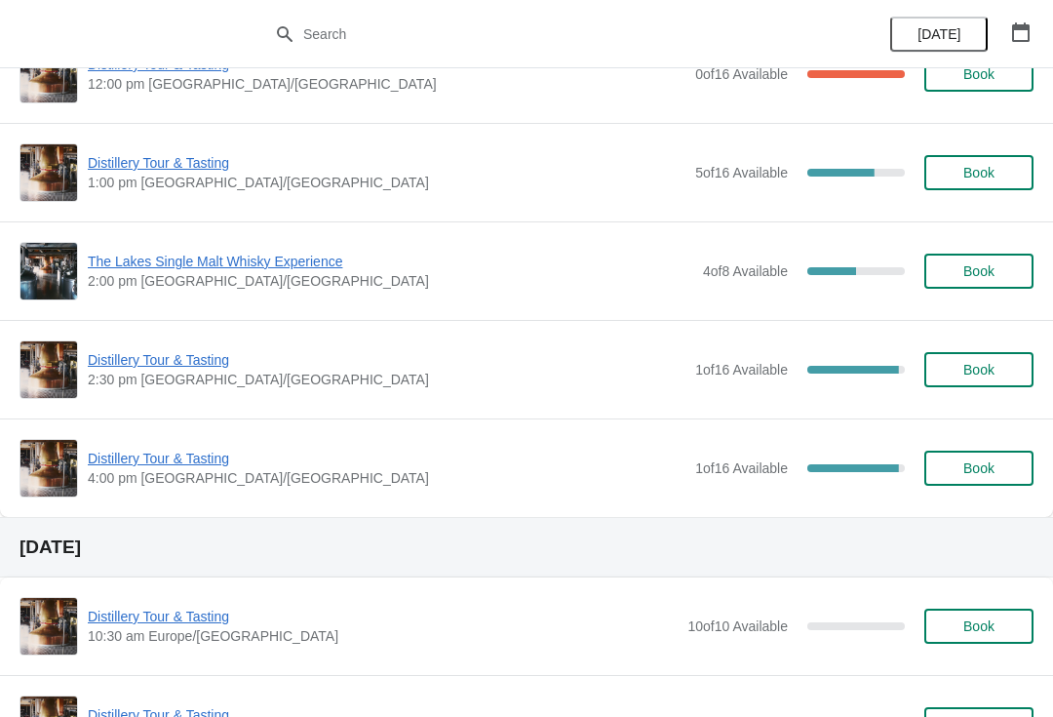
click at [160, 466] on span "Distillery Tour & Tasting" at bounding box center [387, 457] width 598 height 19
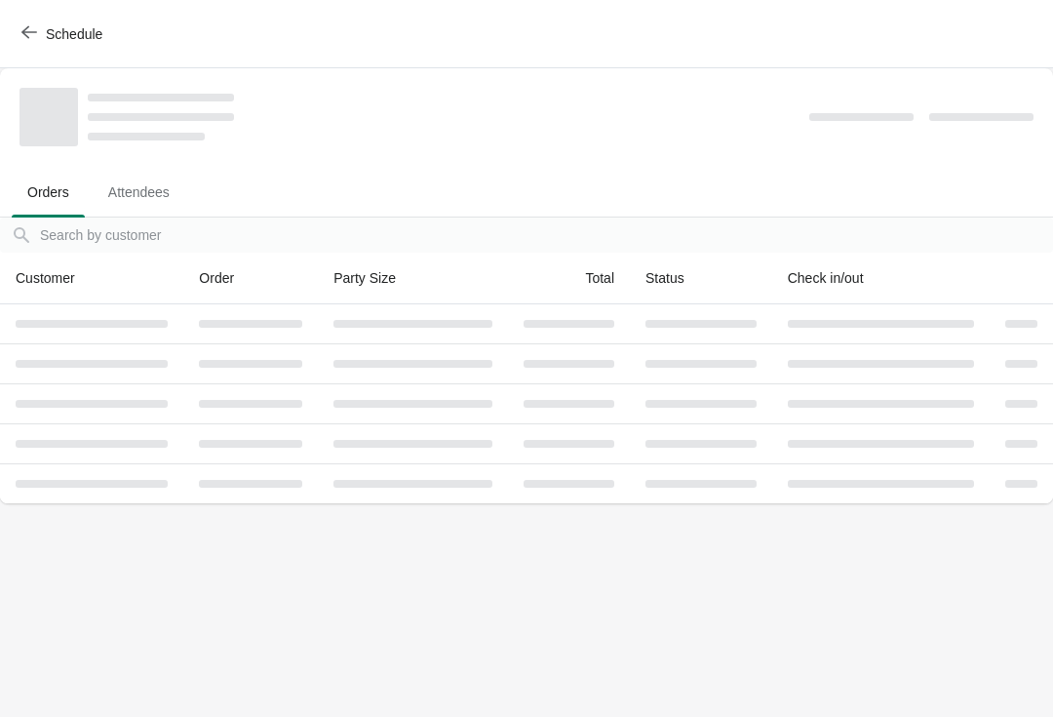
scroll to position [0, 0]
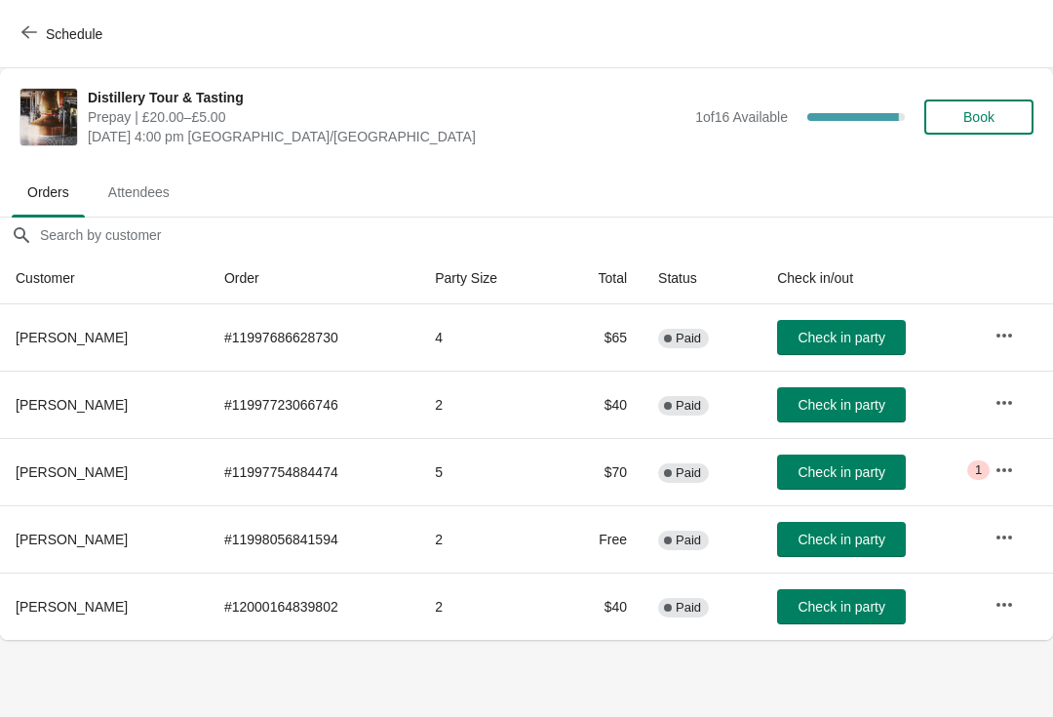
click at [38, 38] on span "Schedule" at bounding box center [63, 33] width 77 height 19
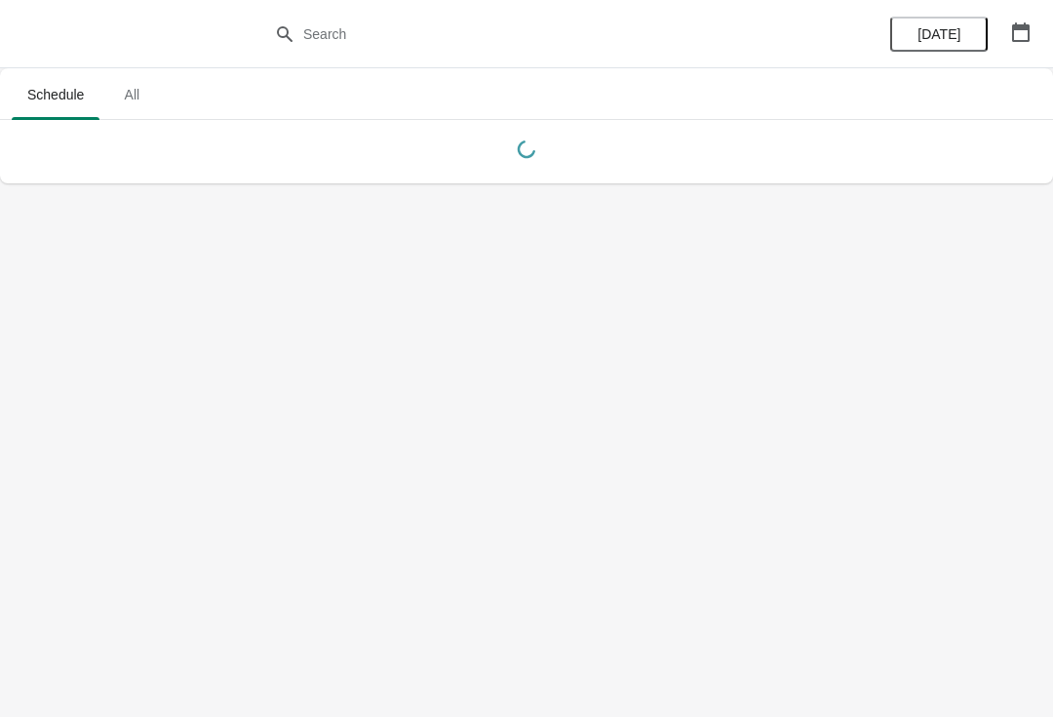
click at [1030, 30] on icon "button" at bounding box center [1020, 31] width 19 height 19
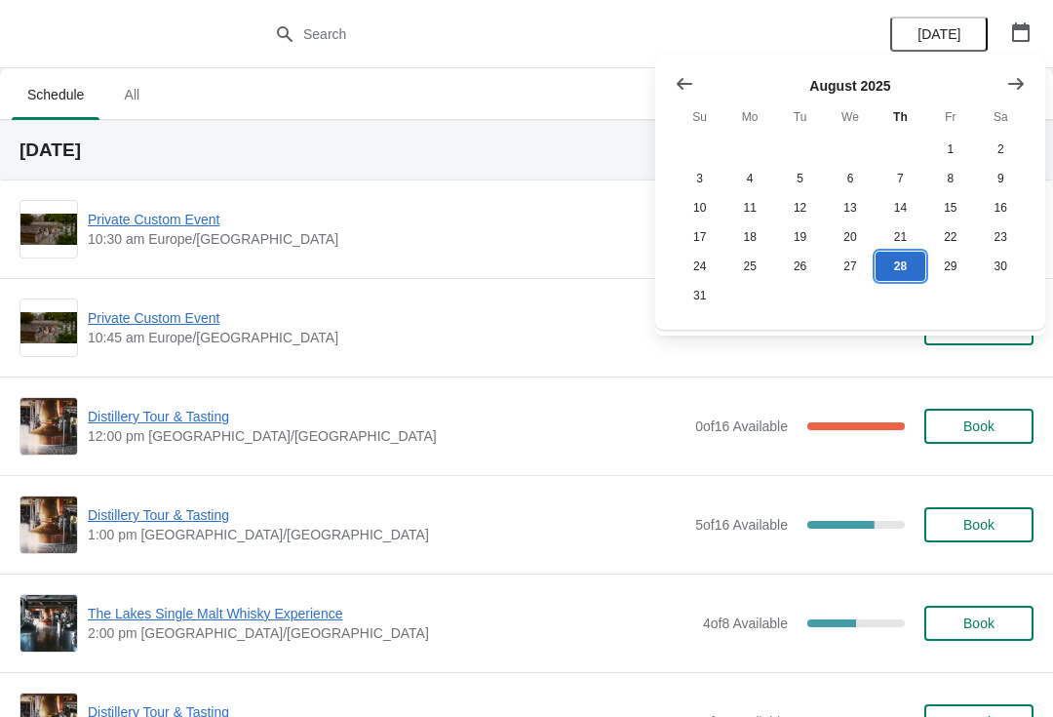
click at [903, 272] on button "28" at bounding box center [900, 266] width 50 height 29
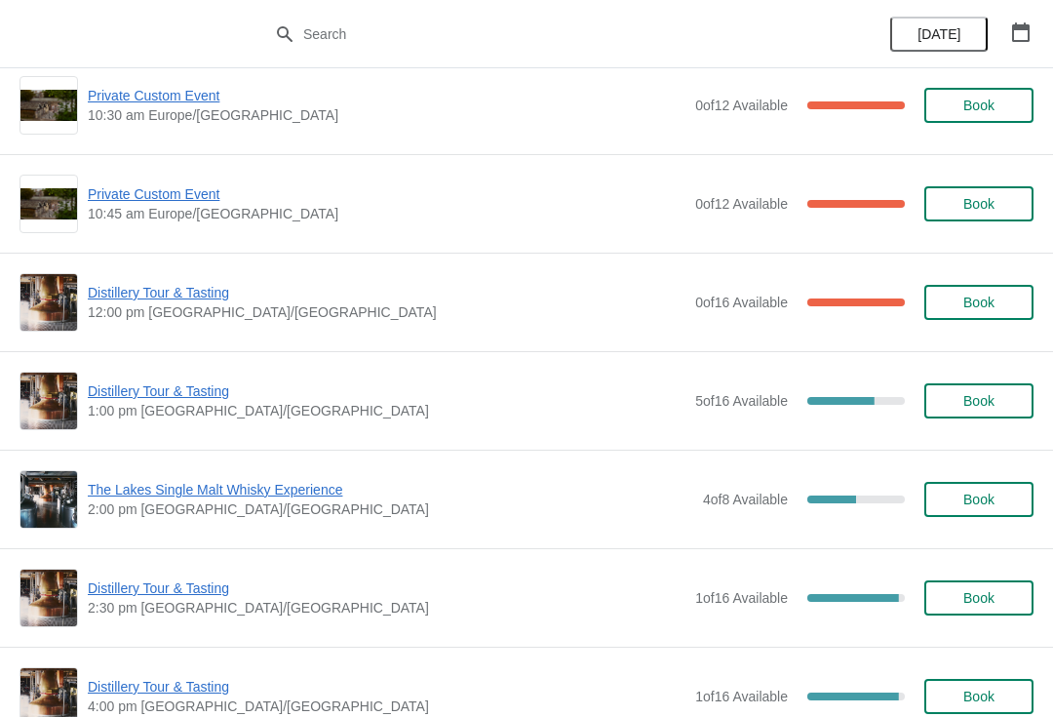
scroll to position [141, 0]
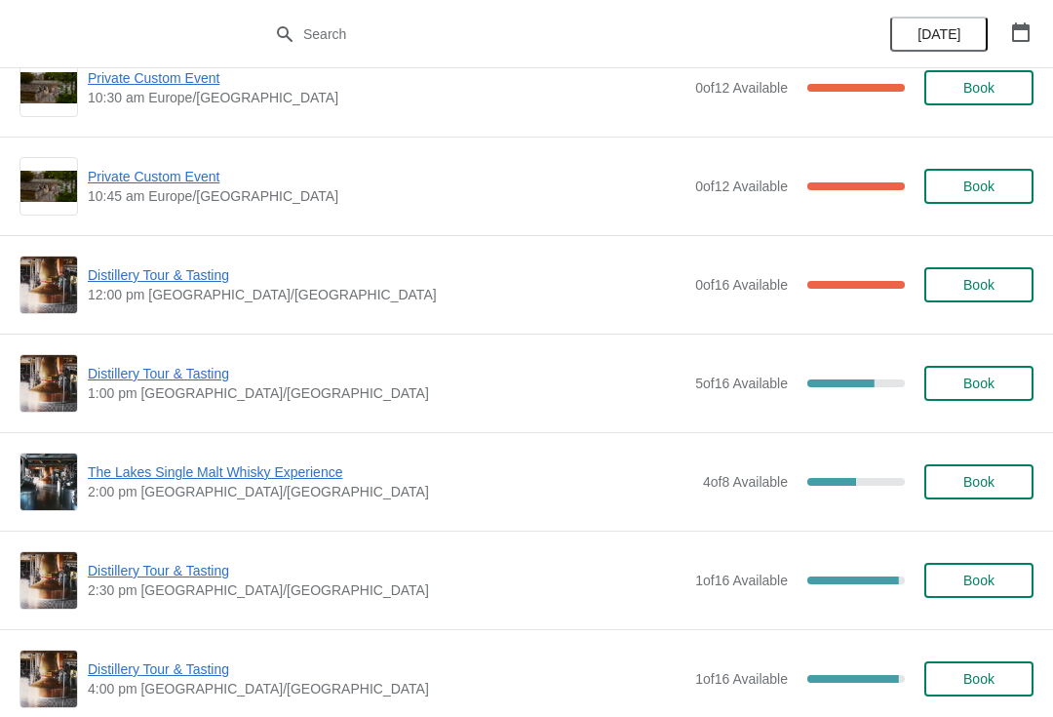
click at [208, 472] on span "The Lakes Single Malt Whisky Experience" at bounding box center [390, 471] width 605 height 19
